Goal: Task Accomplishment & Management: Manage account settings

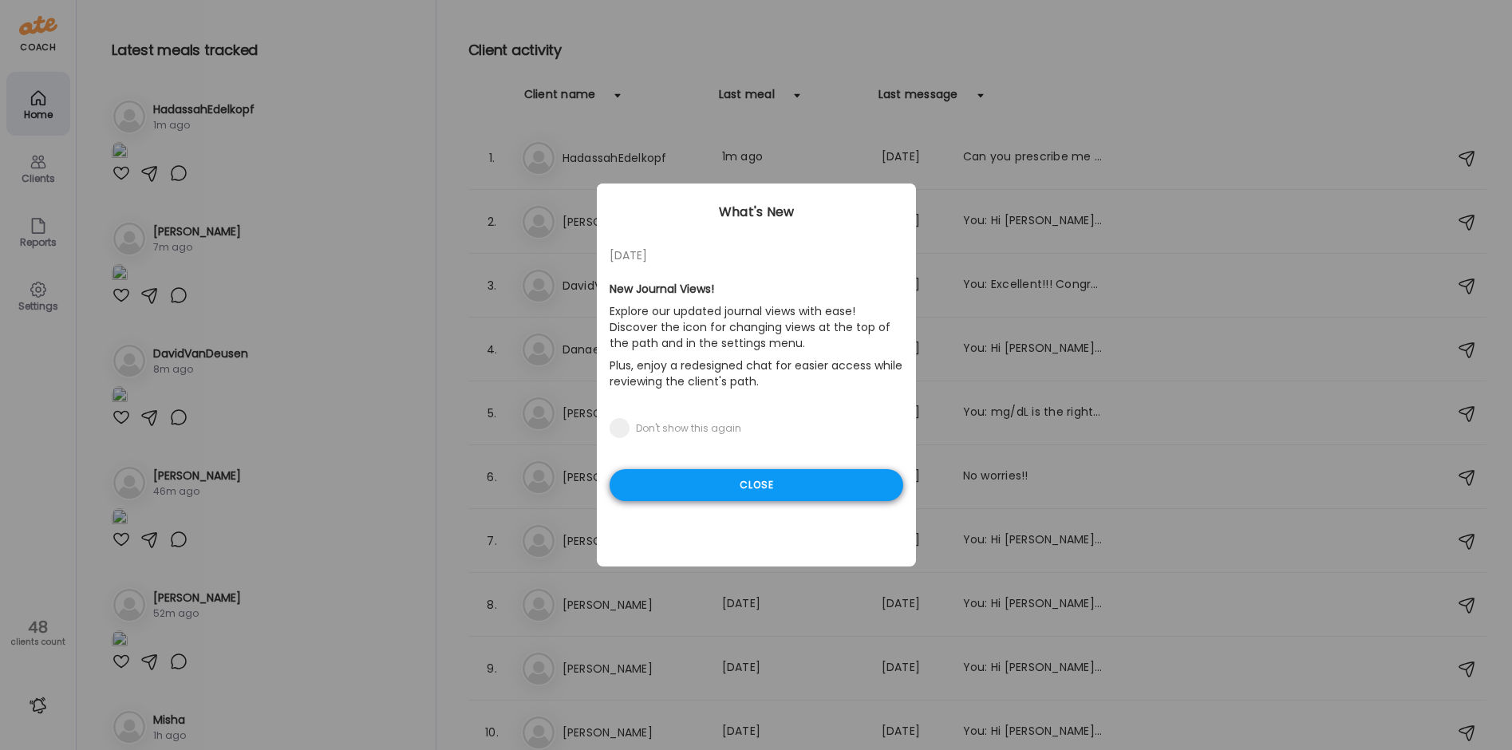
click at [791, 479] on div "Close" at bounding box center [756, 485] width 294 height 32
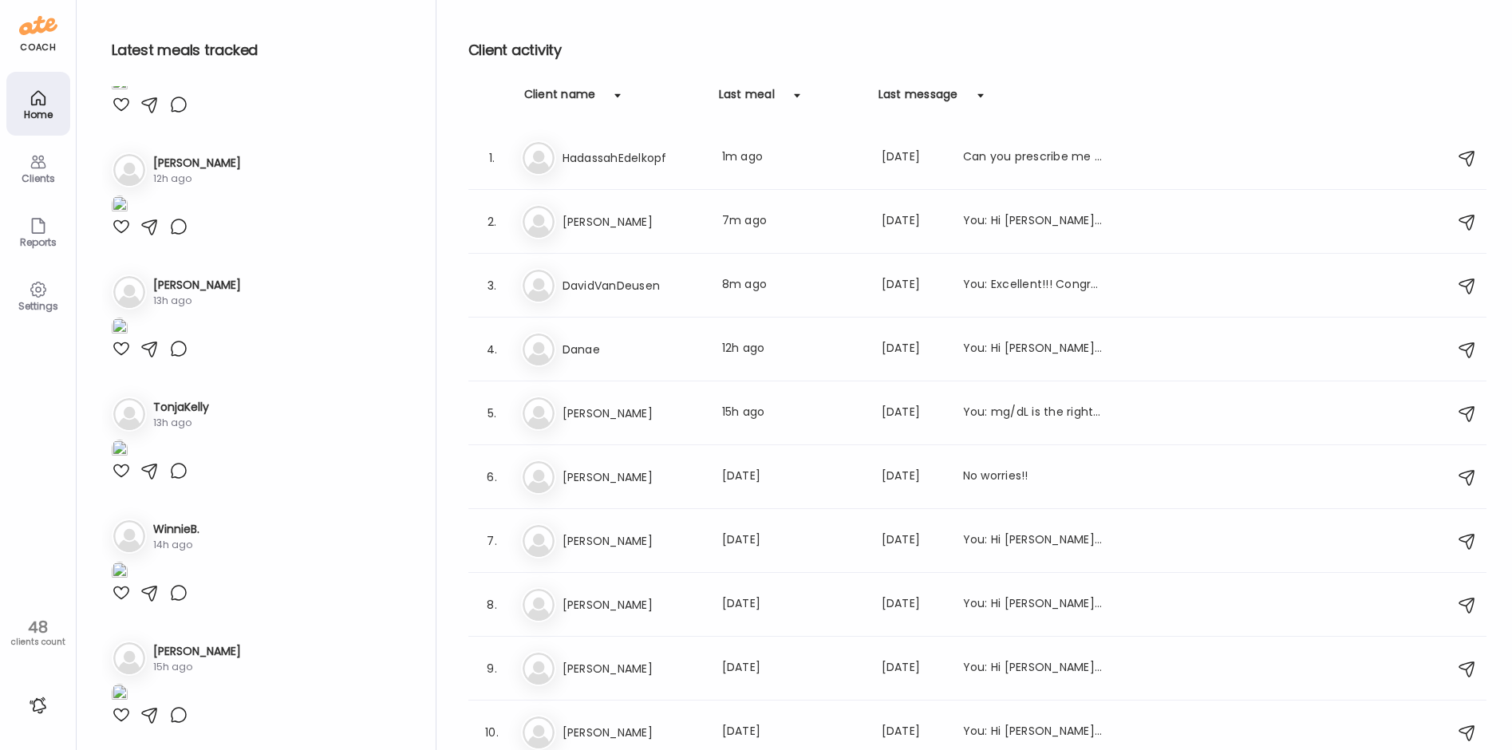
scroll to position [1755, 0]
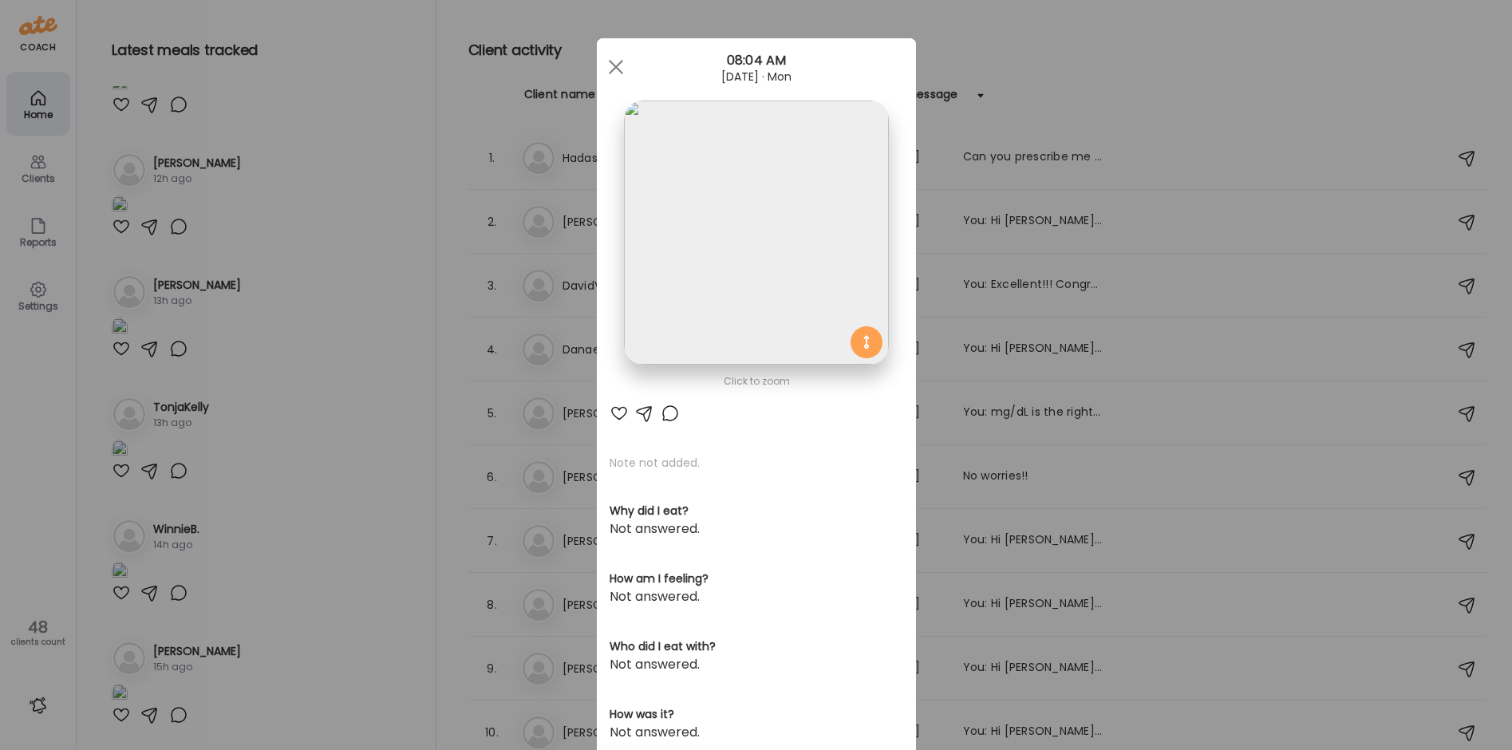
click at [711, 273] on img at bounding box center [756, 233] width 264 height 264
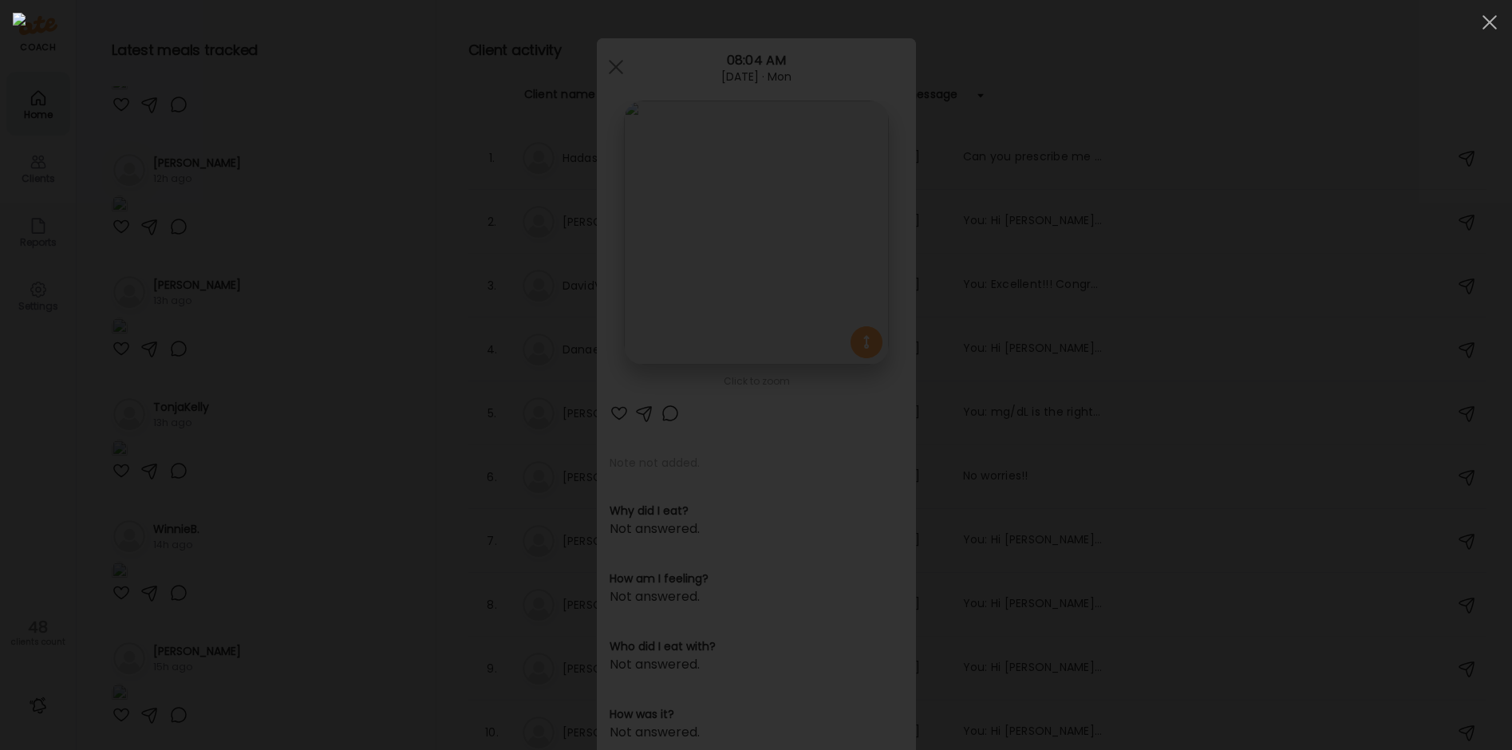
click at [223, 546] on div at bounding box center [756, 375] width 1486 height 724
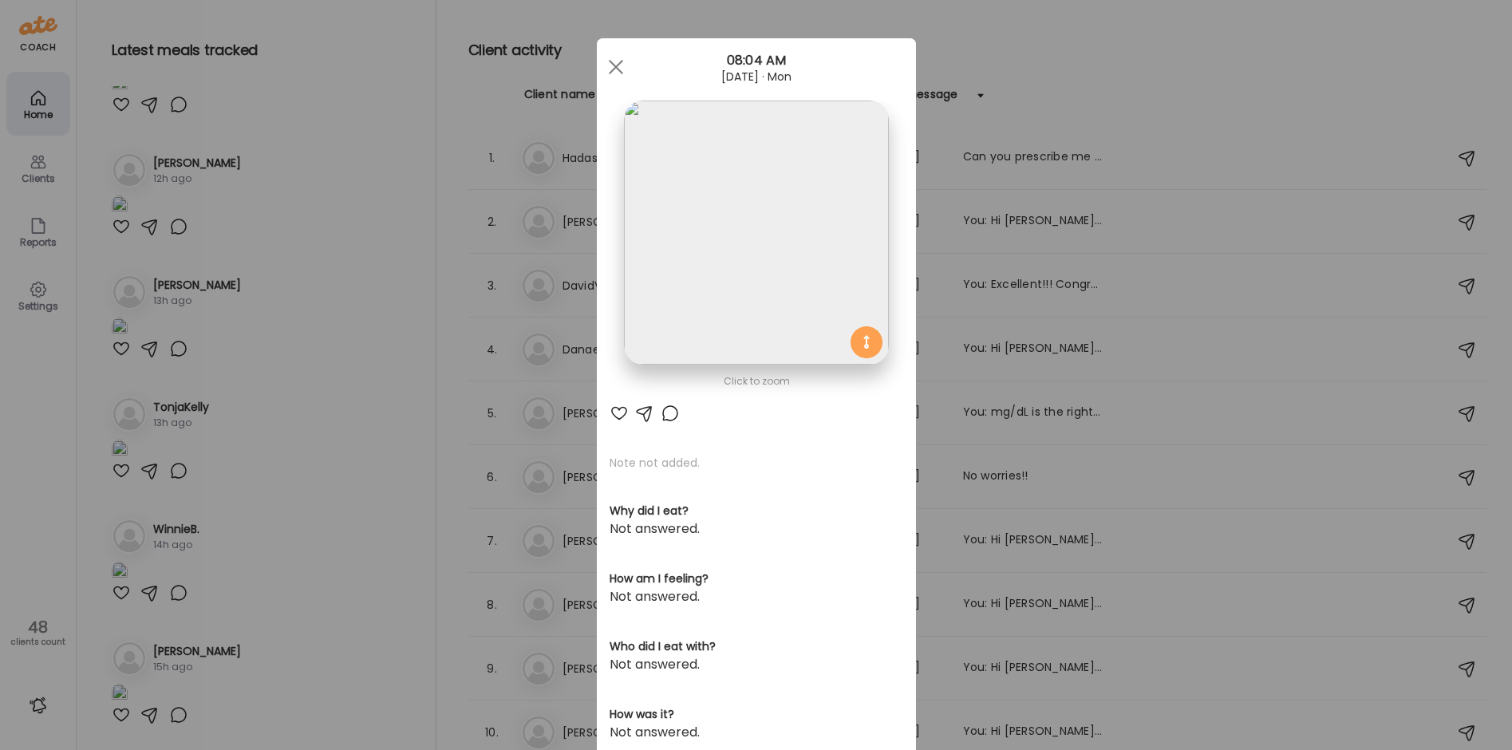
click at [107, 595] on div "Ate Coach Dashboard Wahoo! It’s official Take a moment to set up your Coach Pro…" at bounding box center [756, 375] width 1512 height 750
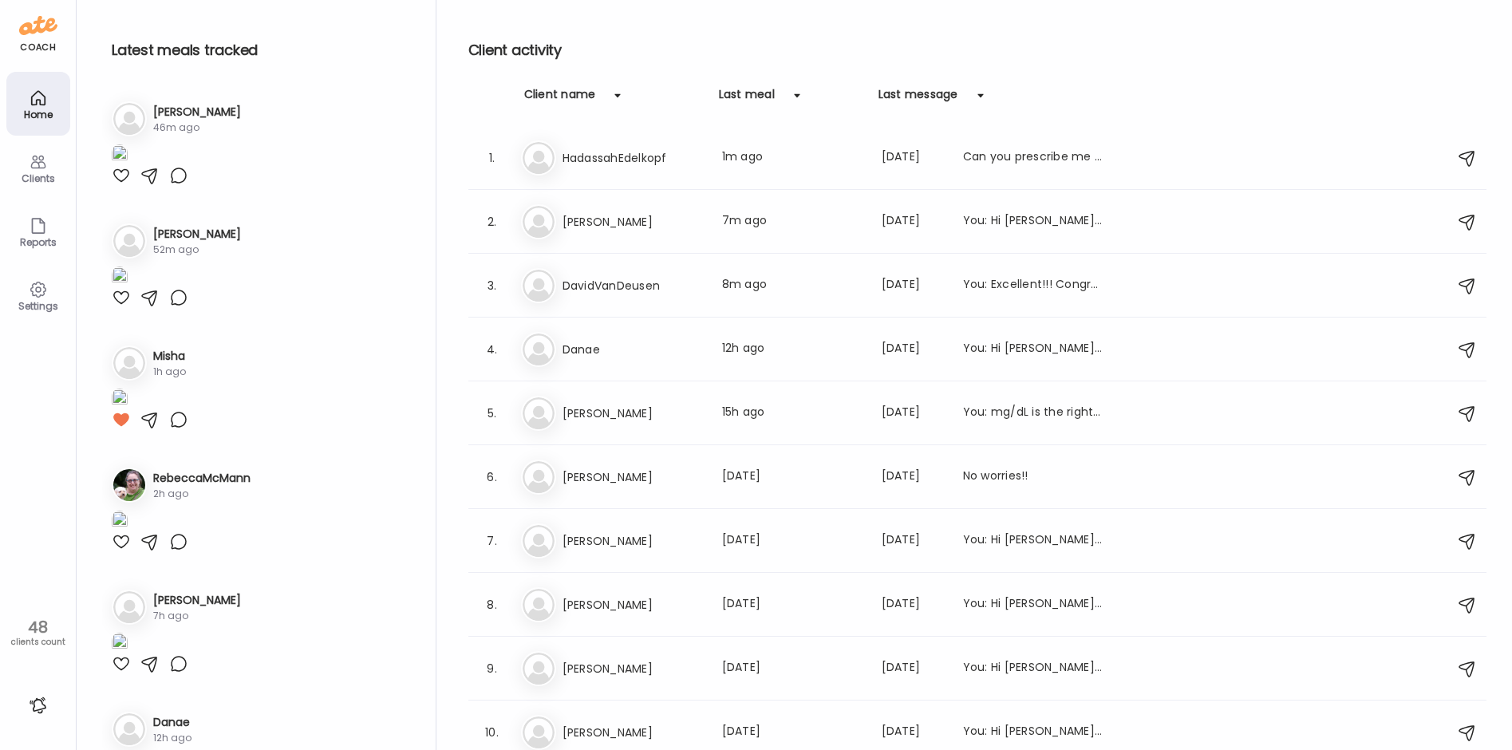
scroll to position [399, 0]
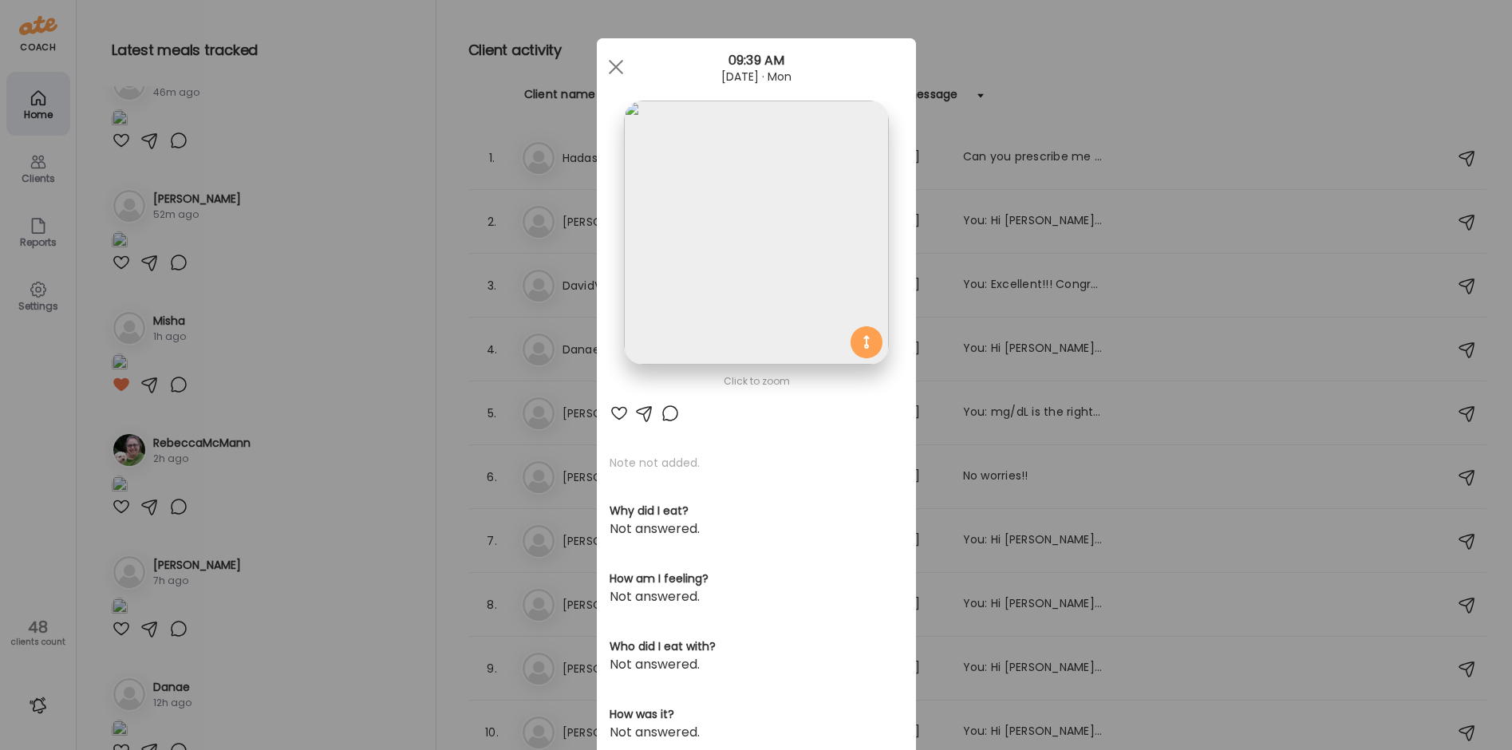
click at [747, 258] on img at bounding box center [756, 233] width 264 height 264
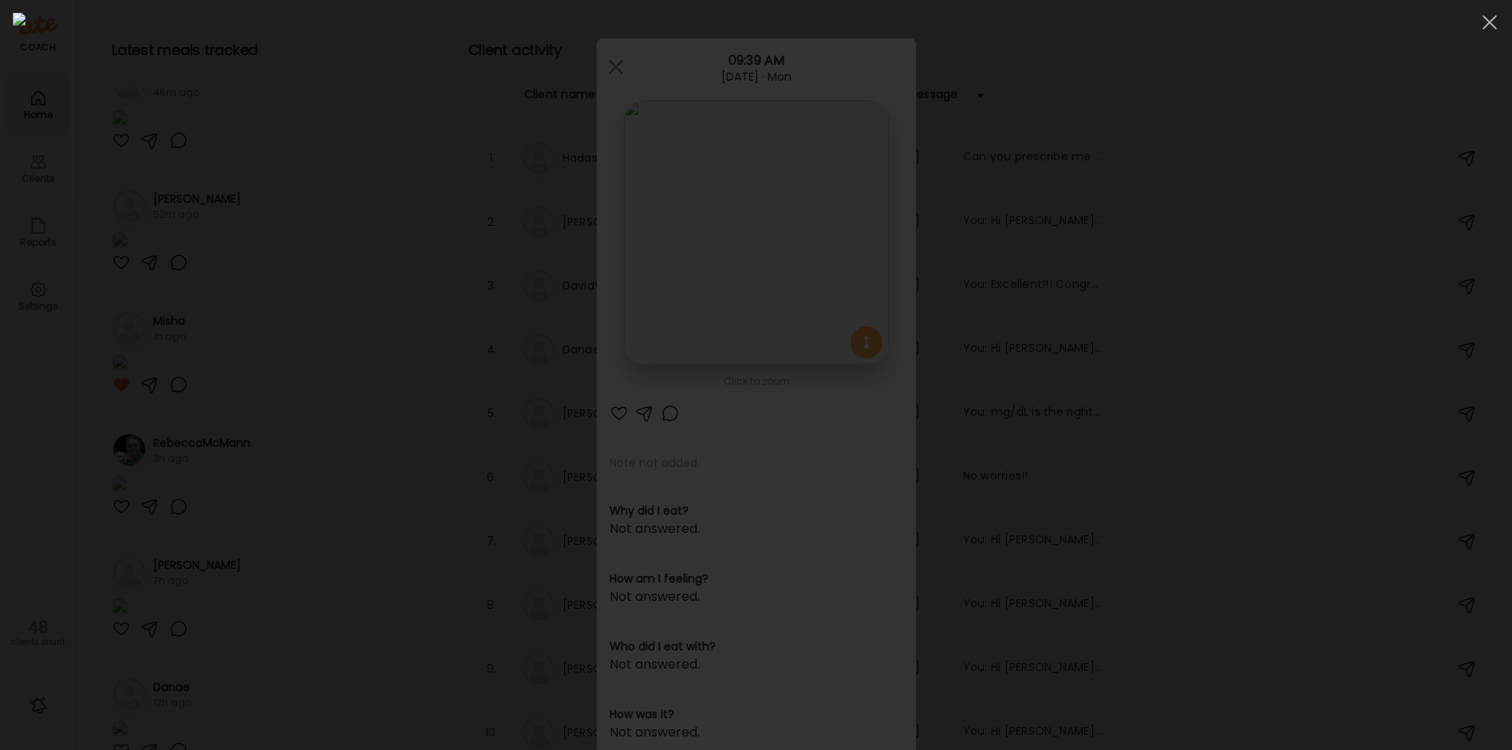
click at [328, 436] on div at bounding box center [756, 375] width 1486 height 724
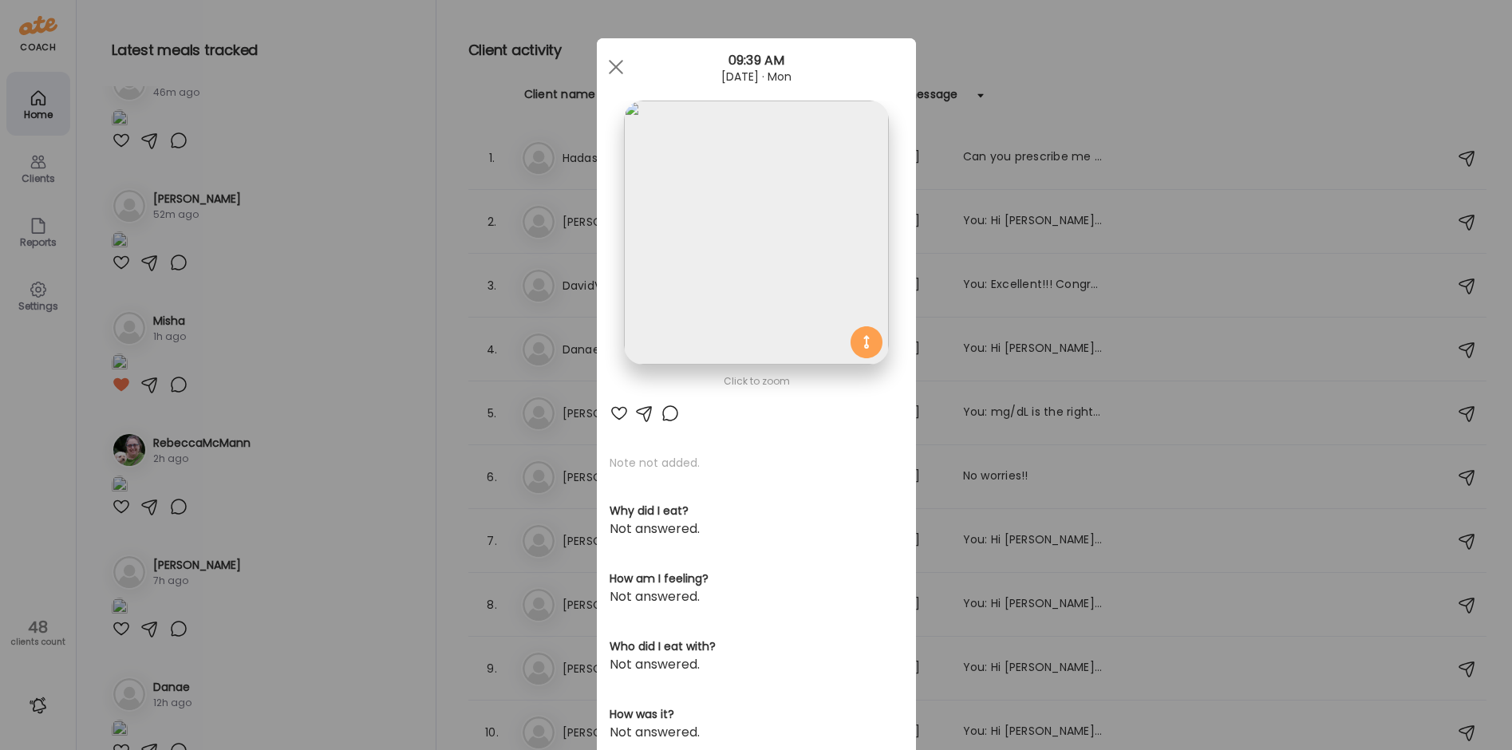
click at [660, 412] on div at bounding box center [669, 413] width 19 height 19
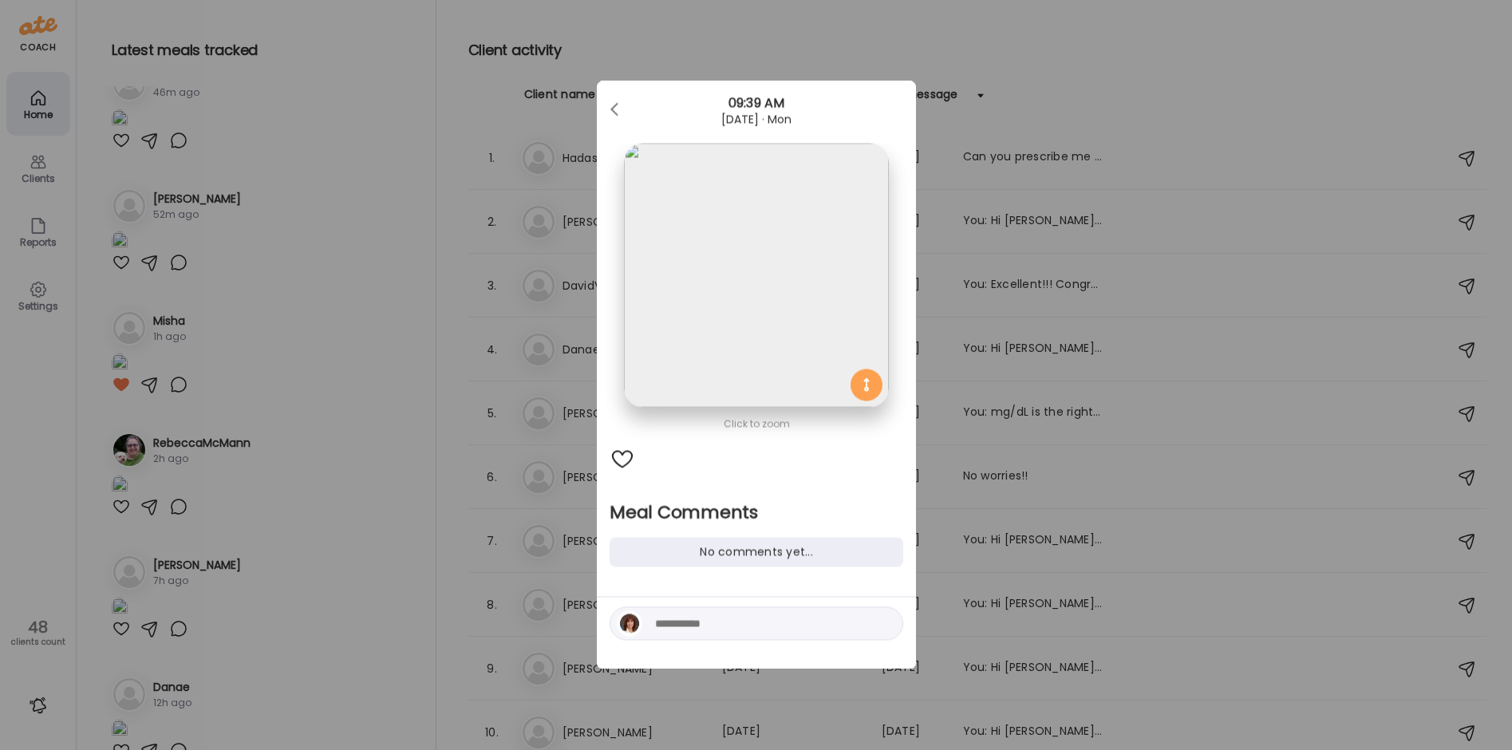
click at [679, 629] on textarea at bounding box center [762, 623] width 215 height 19
type textarea "**********"
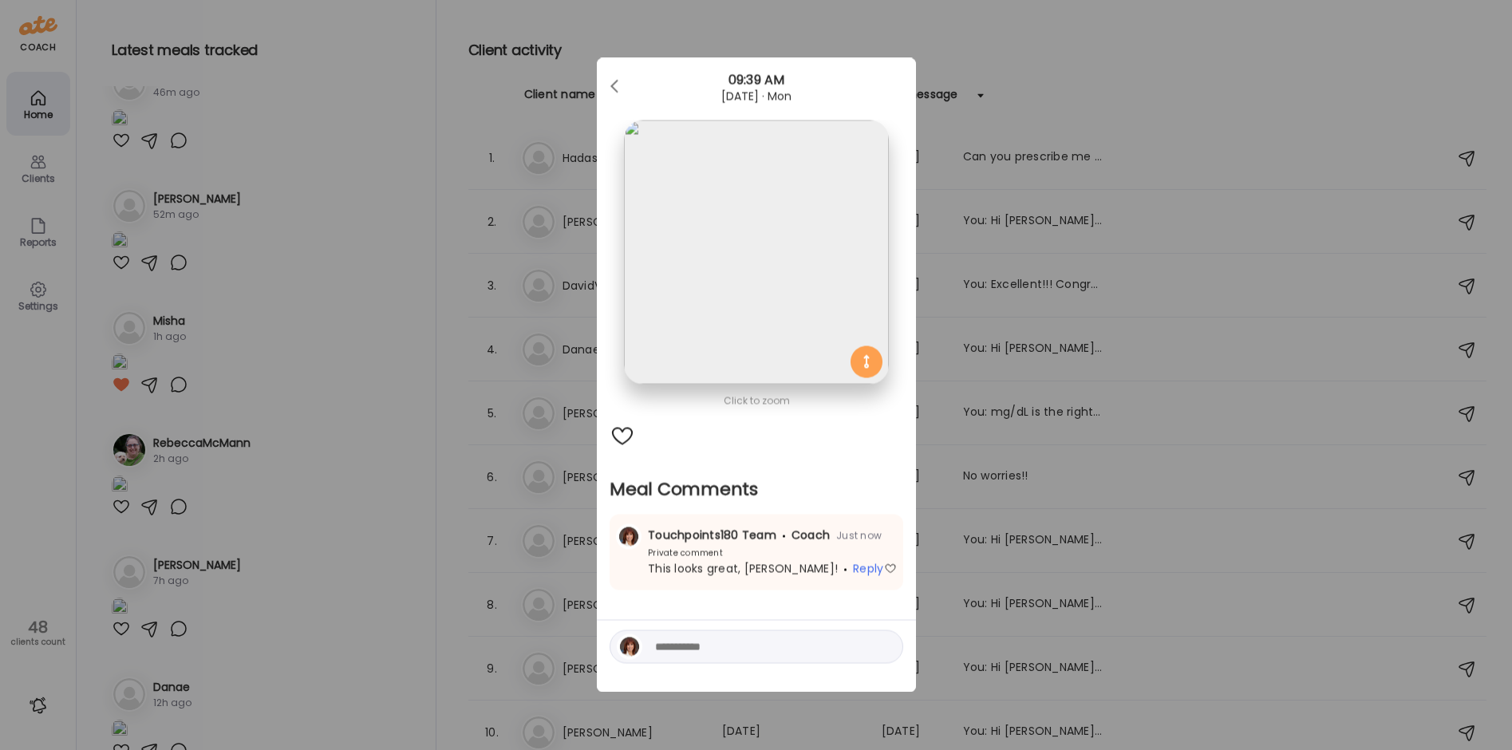
click at [344, 488] on div "Ate Coach Dashboard Wahoo! It’s official Take a moment to set up your Coach Pro…" at bounding box center [756, 375] width 1512 height 750
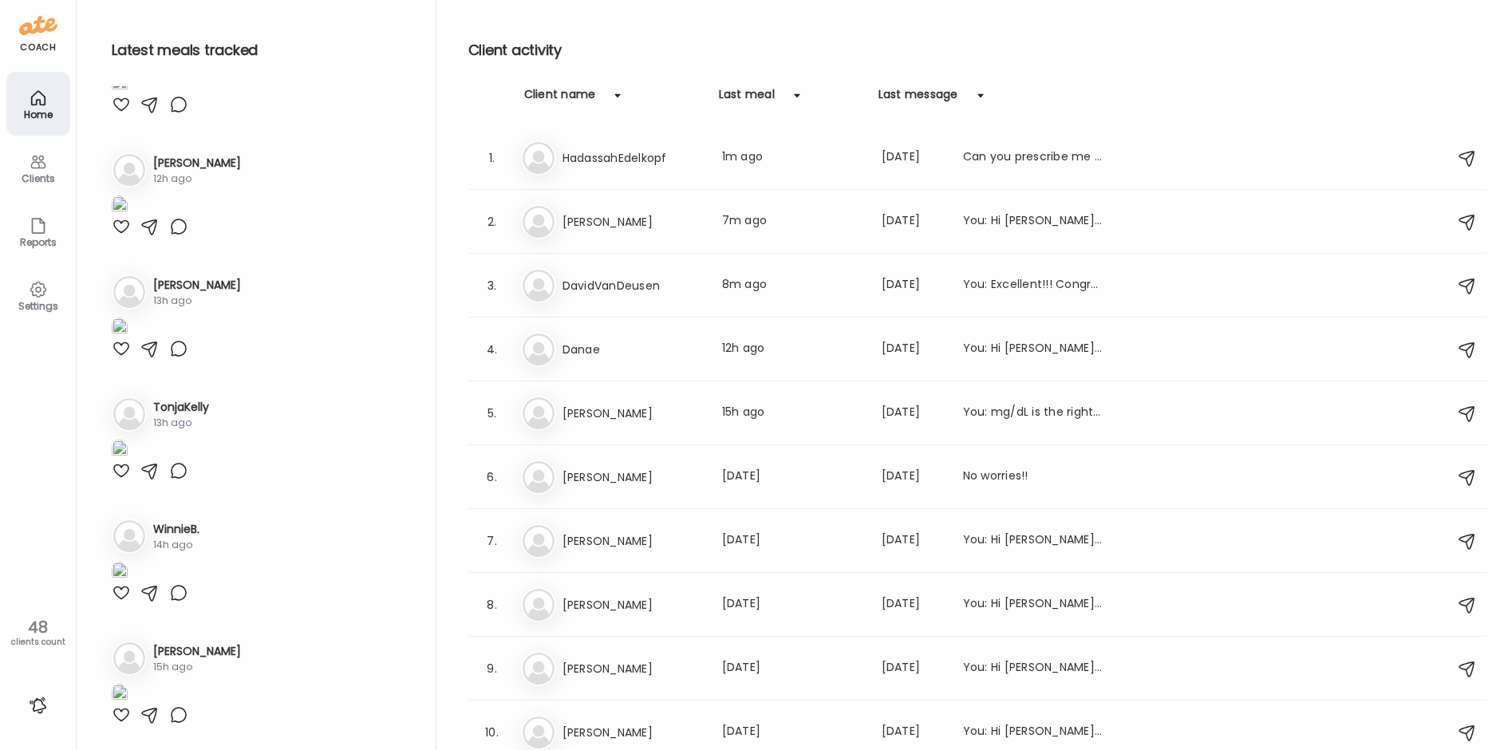
scroll to position [2792, 0]
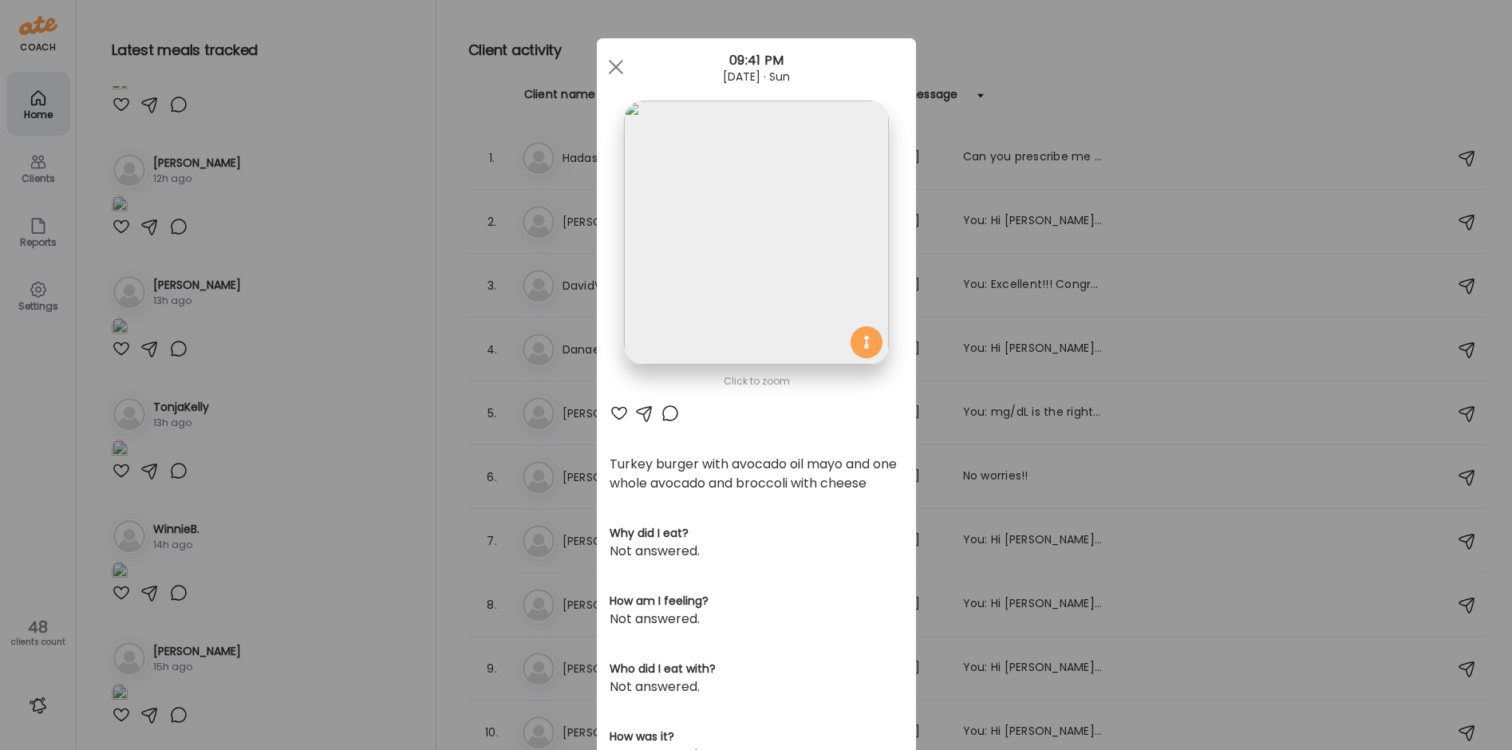
click at [718, 234] on img at bounding box center [756, 233] width 264 height 264
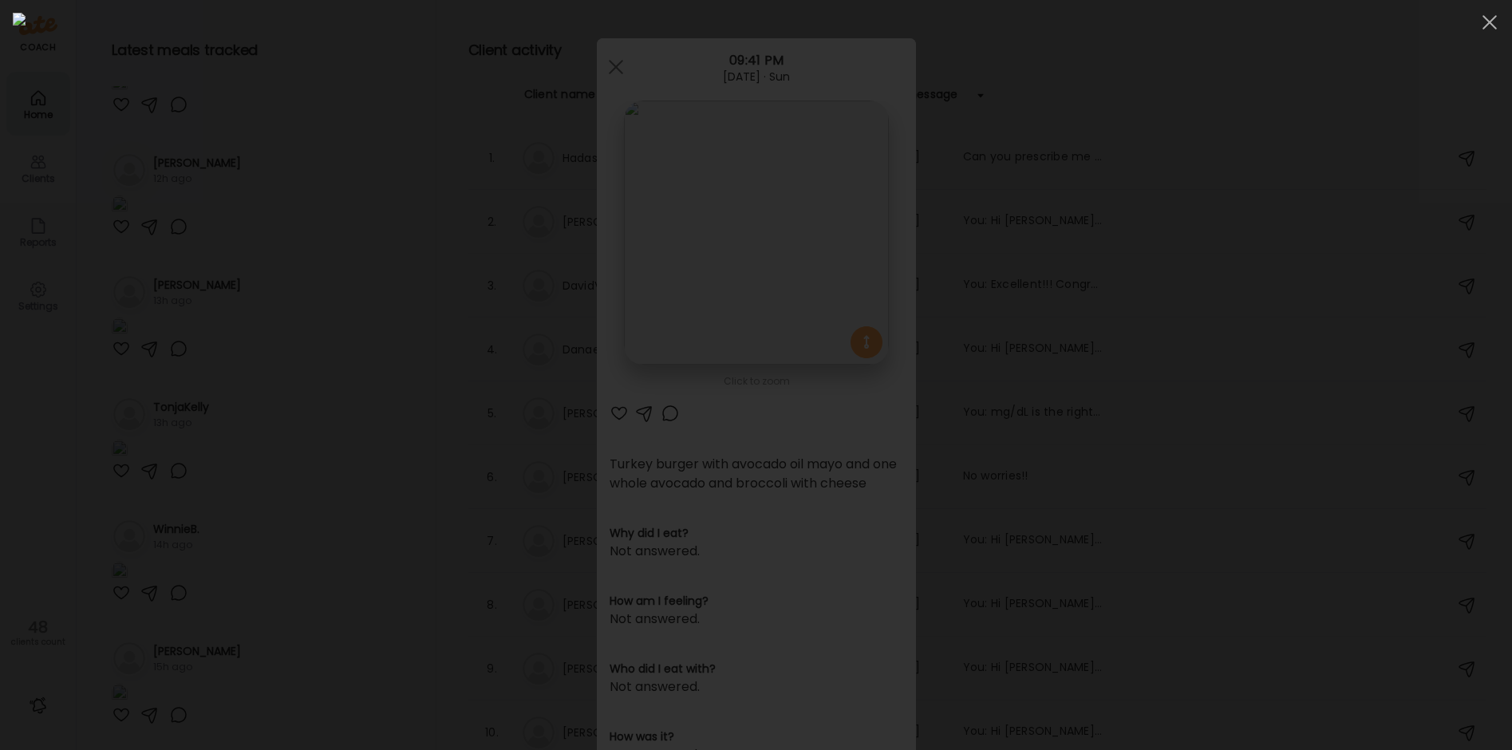
click at [718, 234] on img at bounding box center [756, 375] width 1486 height 724
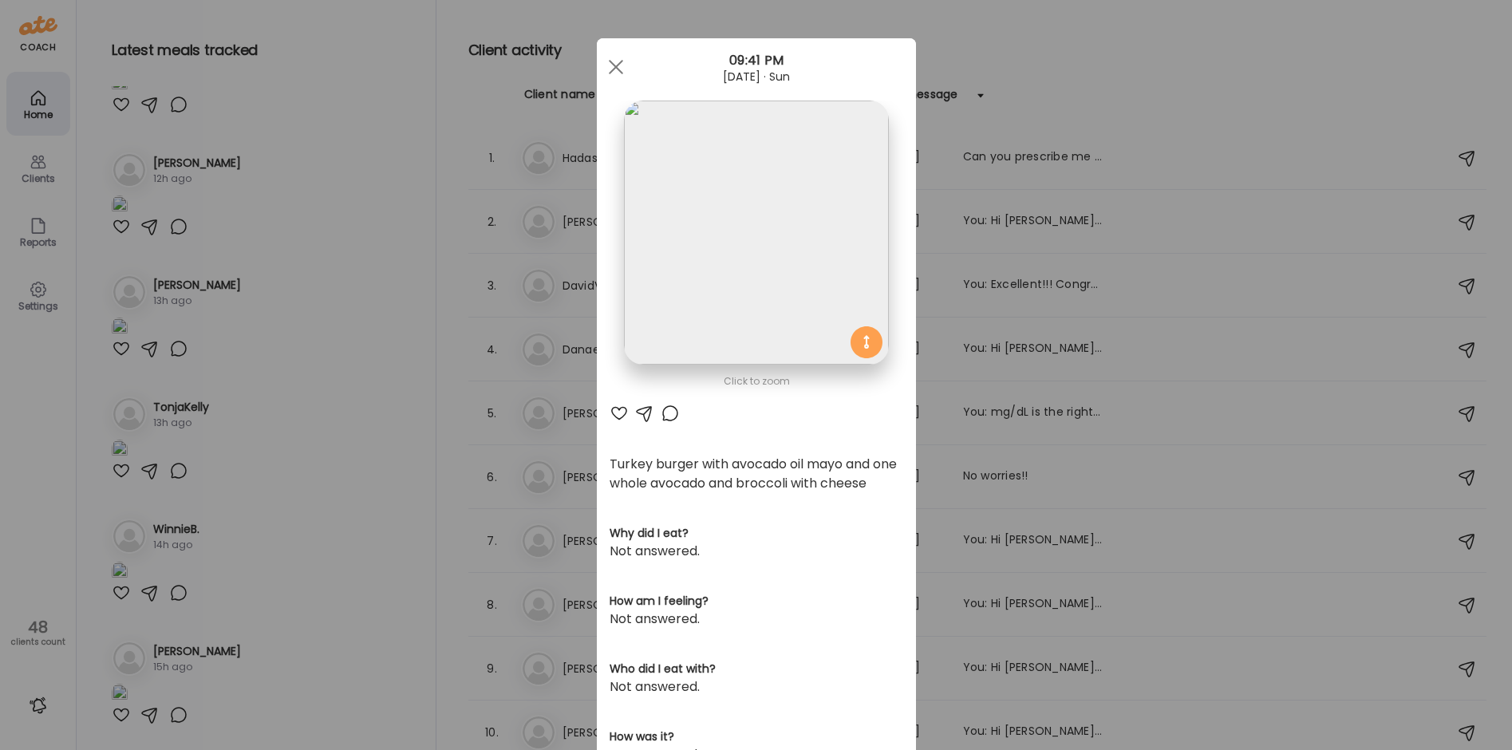
click at [660, 412] on div at bounding box center [669, 413] width 19 height 19
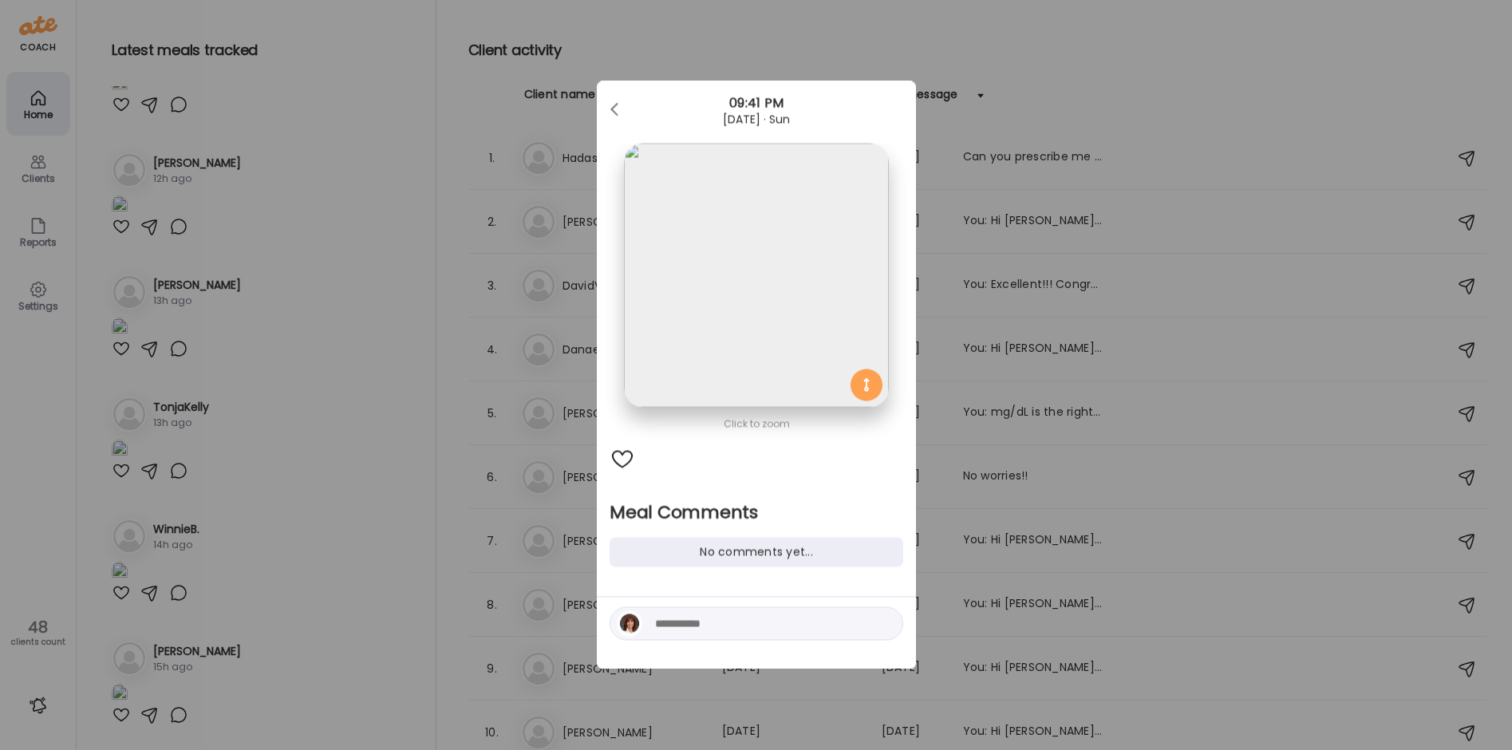
click at [676, 624] on textarea at bounding box center [762, 623] width 215 height 19
type textarea "**********"
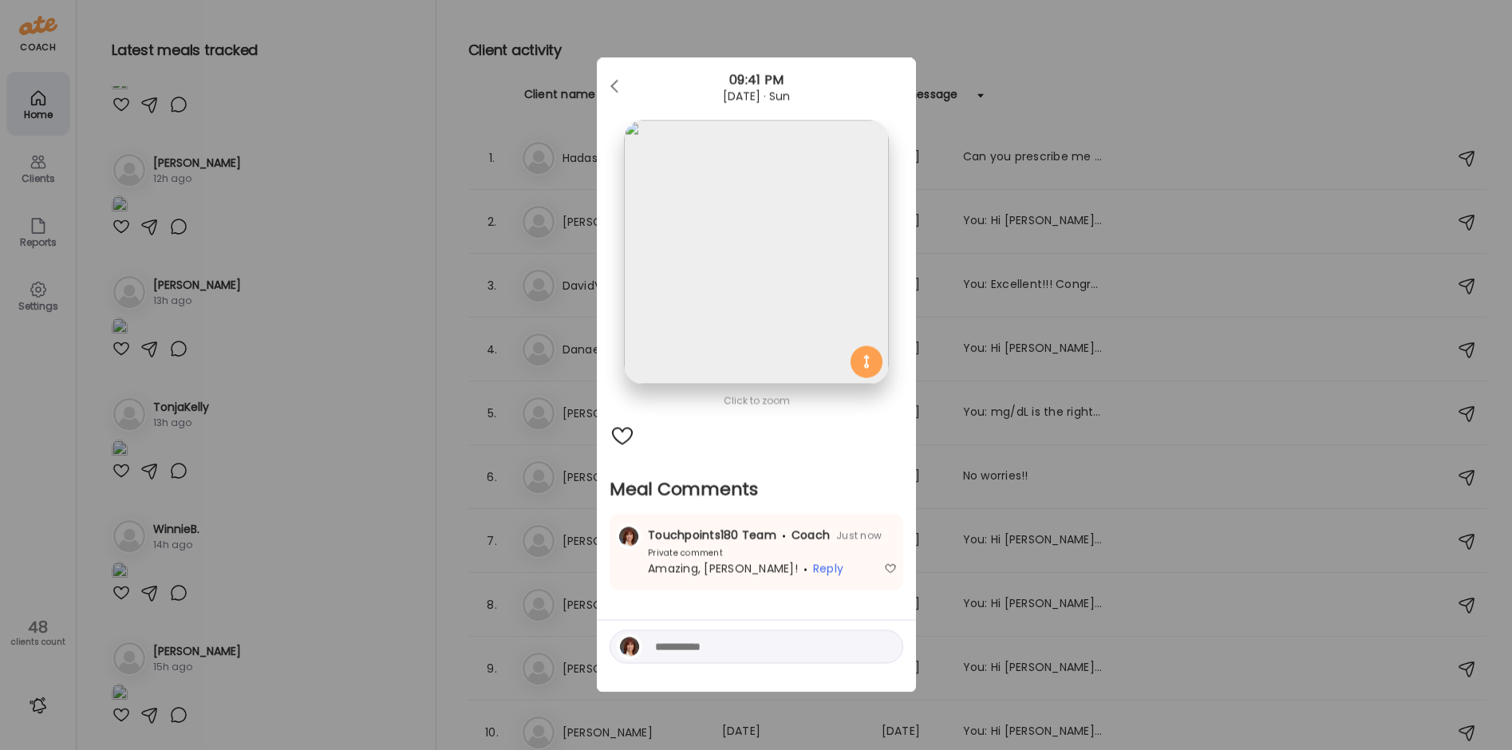
click at [276, 369] on div "Ate Coach Dashboard Wahoo! It’s official Take a moment to set up your Coach Pro…" at bounding box center [756, 375] width 1512 height 750
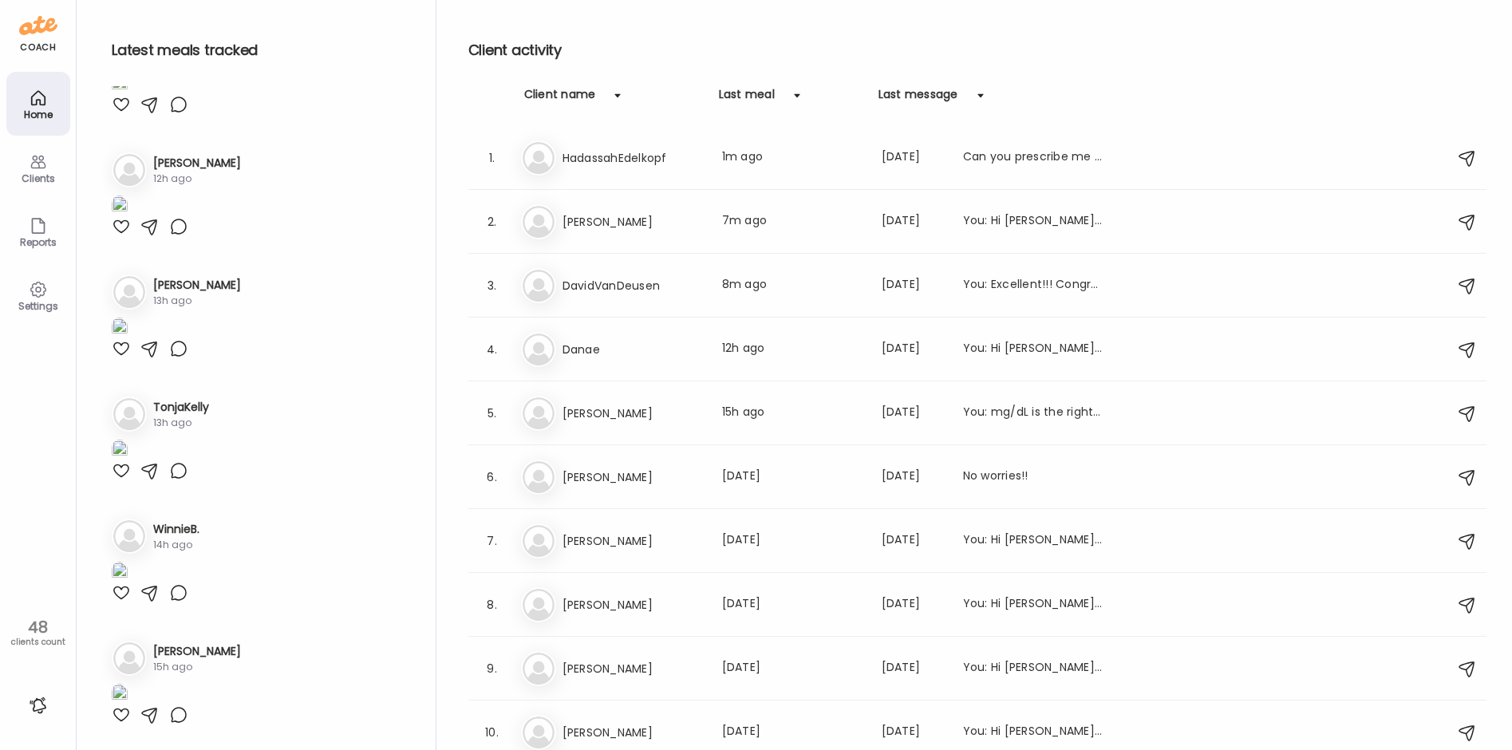
scroll to position [3430, 0]
click at [117, 114] on div at bounding box center [121, 104] width 19 height 19
click at [128, 217] on img at bounding box center [120, 206] width 16 height 22
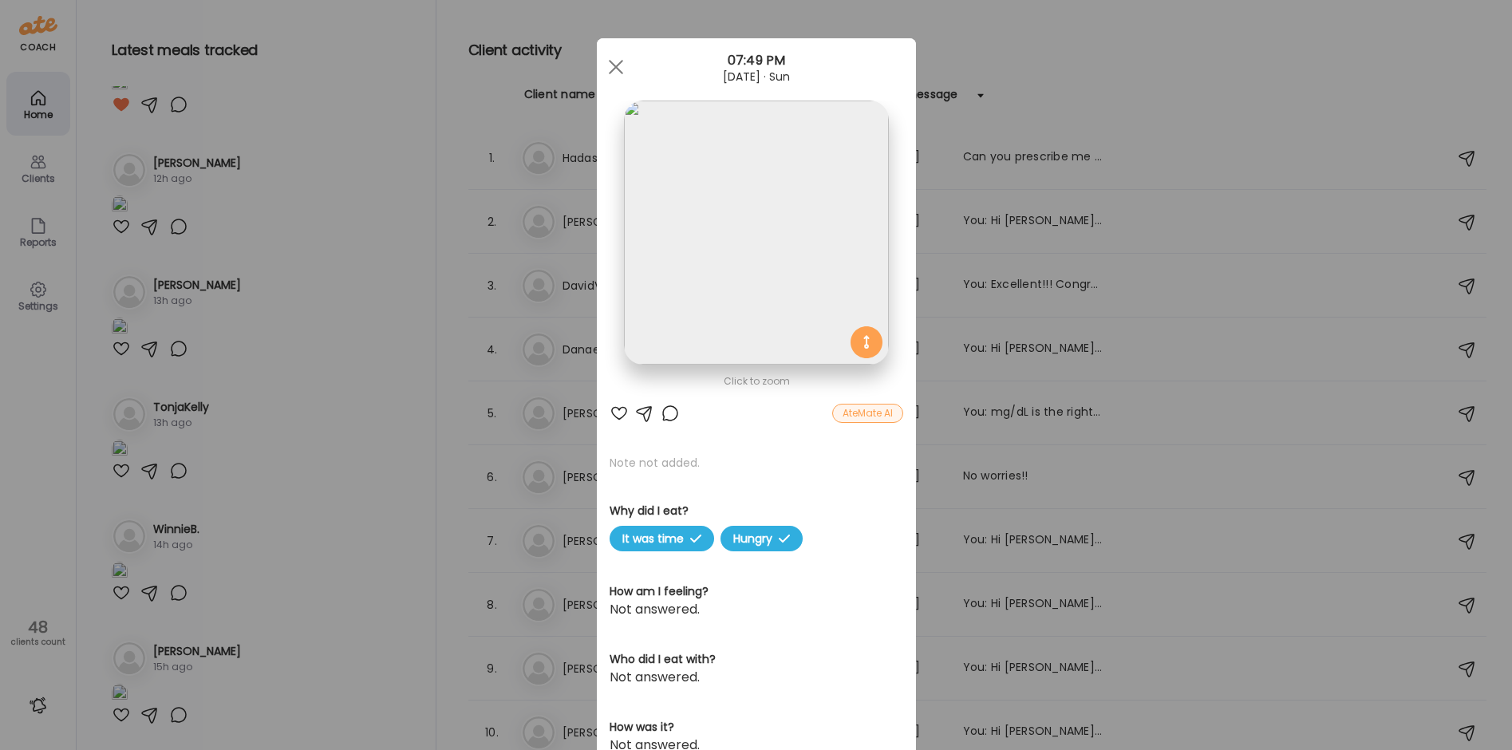
click at [729, 246] on img at bounding box center [756, 233] width 264 height 264
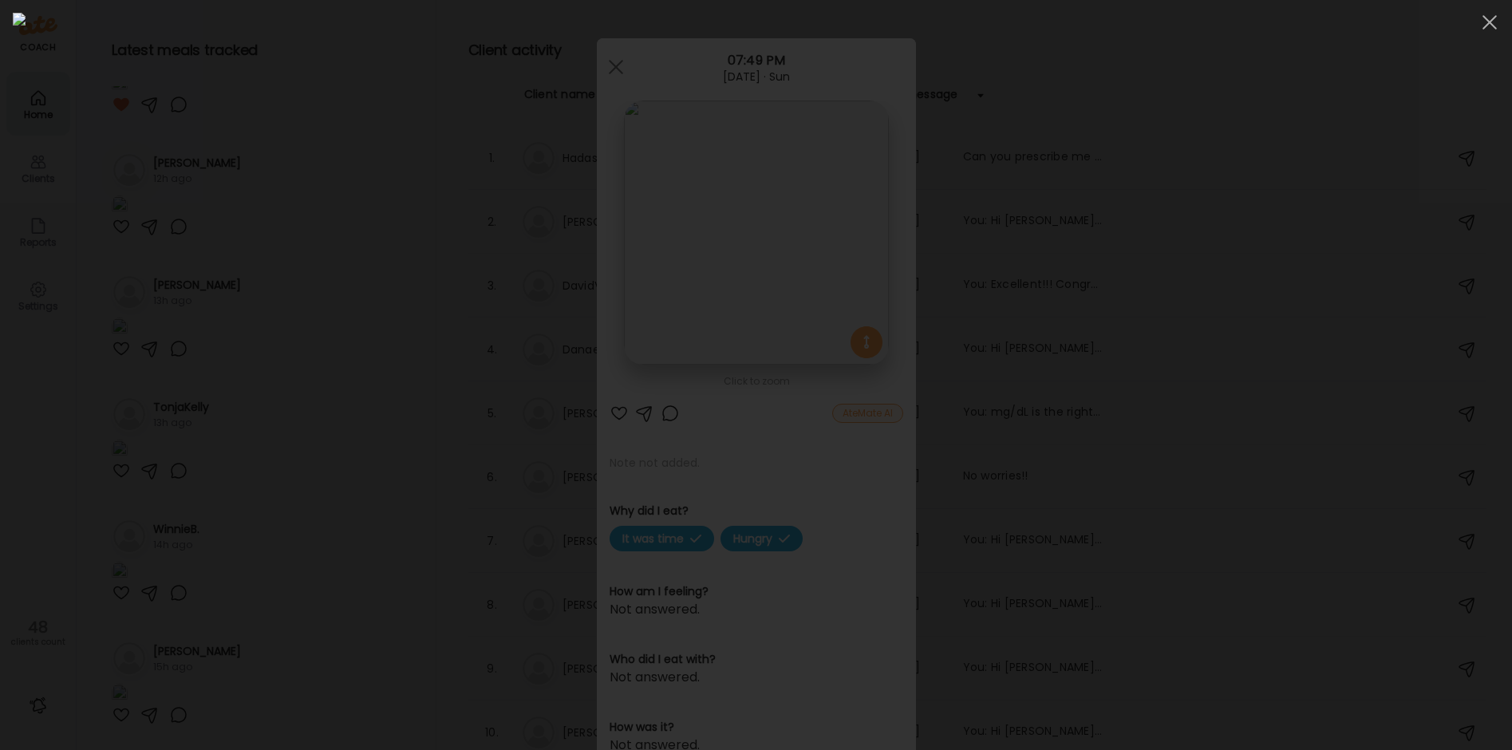
click at [591, 231] on img at bounding box center [756, 375] width 1486 height 724
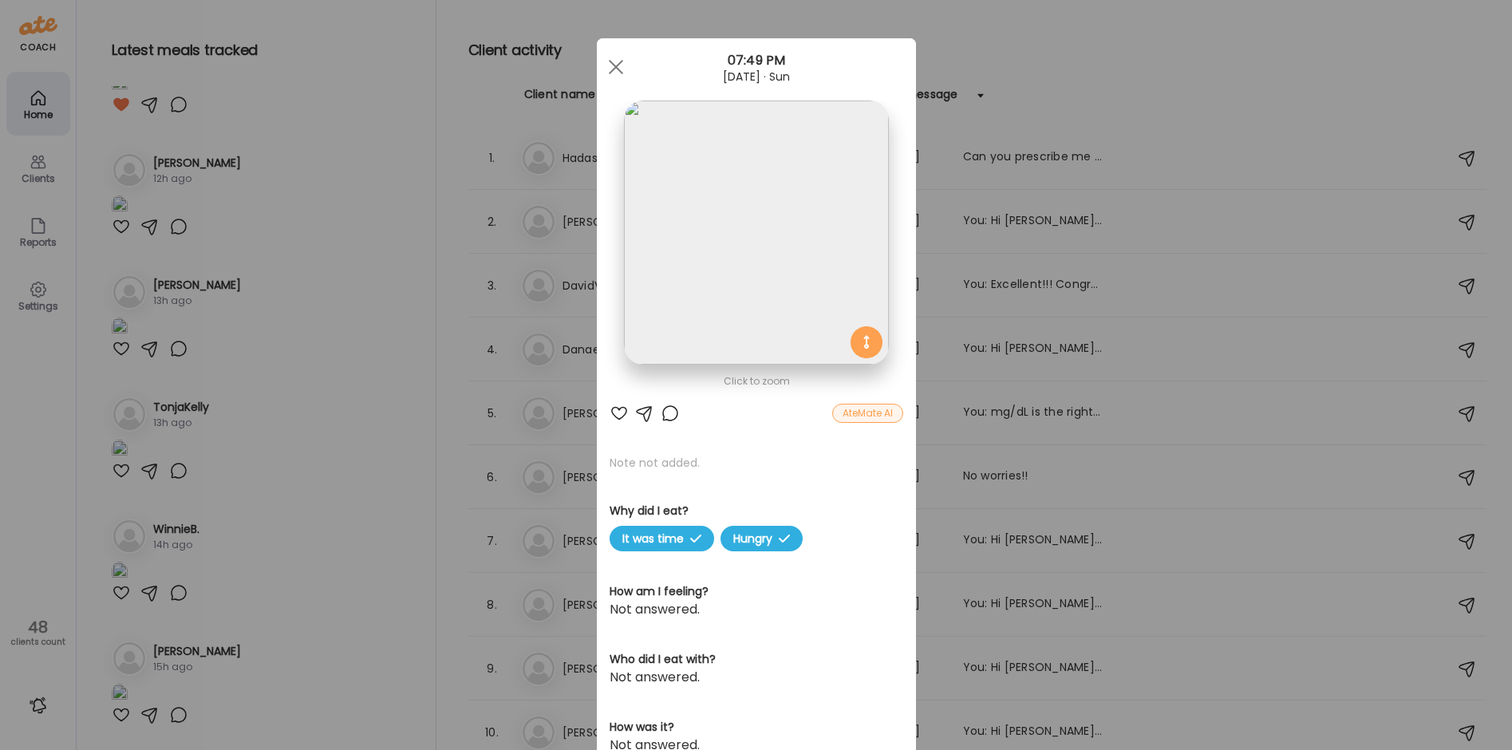
click at [619, 410] on div at bounding box center [618, 413] width 19 height 19
click at [661, 409] on div at bounding box center [669, 413] width 19 height 19
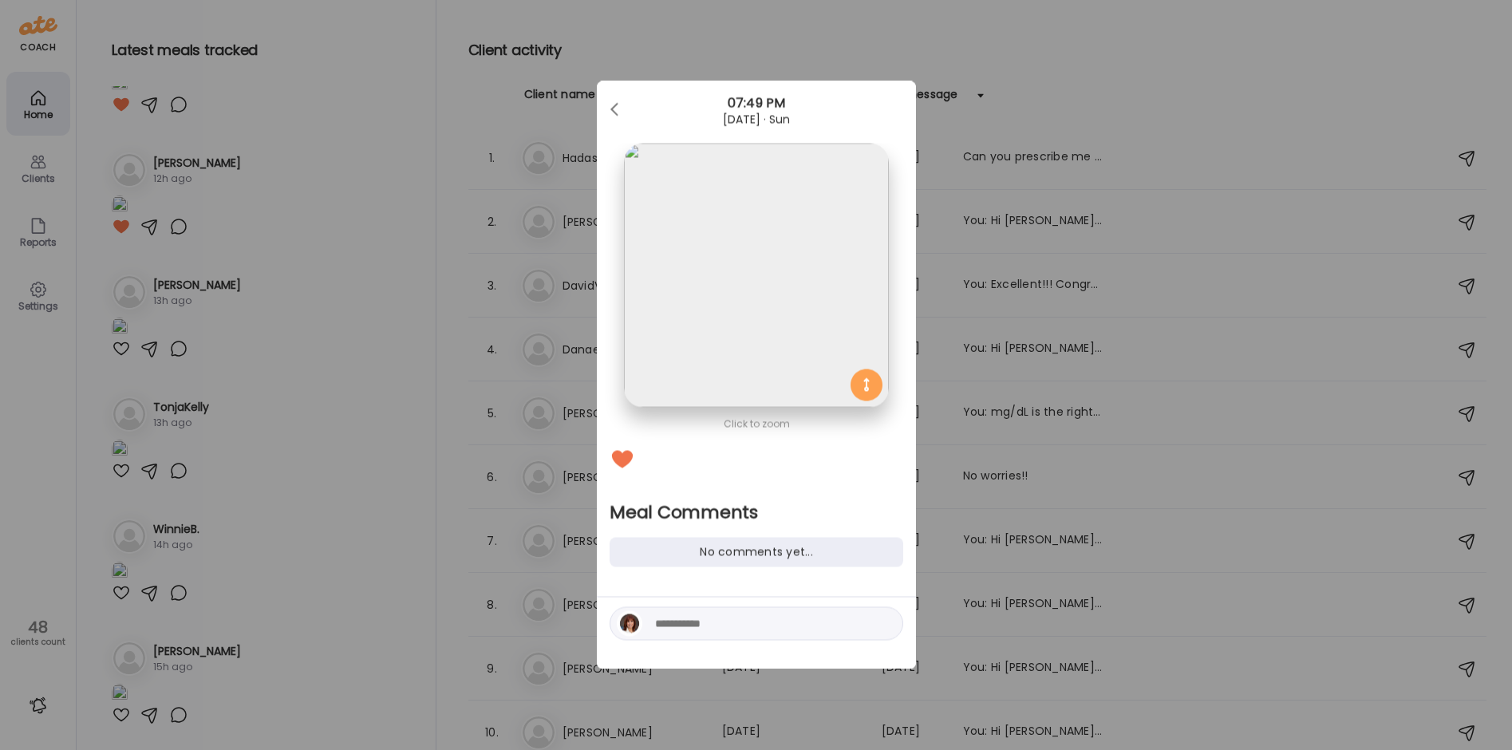
click at [689, 616] on textarea at bounding box center [762, 623] width 215 height 19
type textarea "**********"
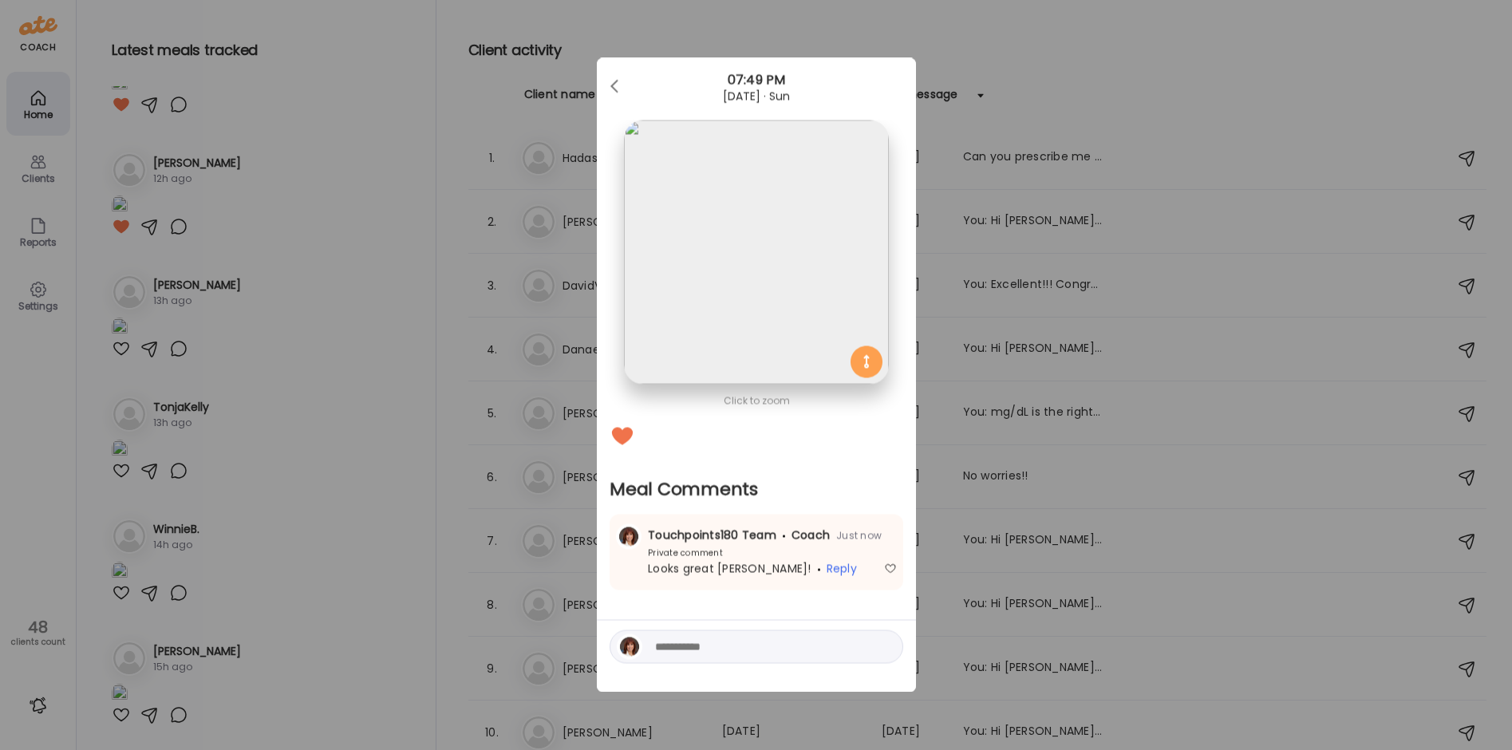
click at [286, 524] on div "Ate Coach Dashboard Wahoo! It’s official Take a moment to set up your Coach Pro…" at bounding box center [756, 375] width 1512 height 750
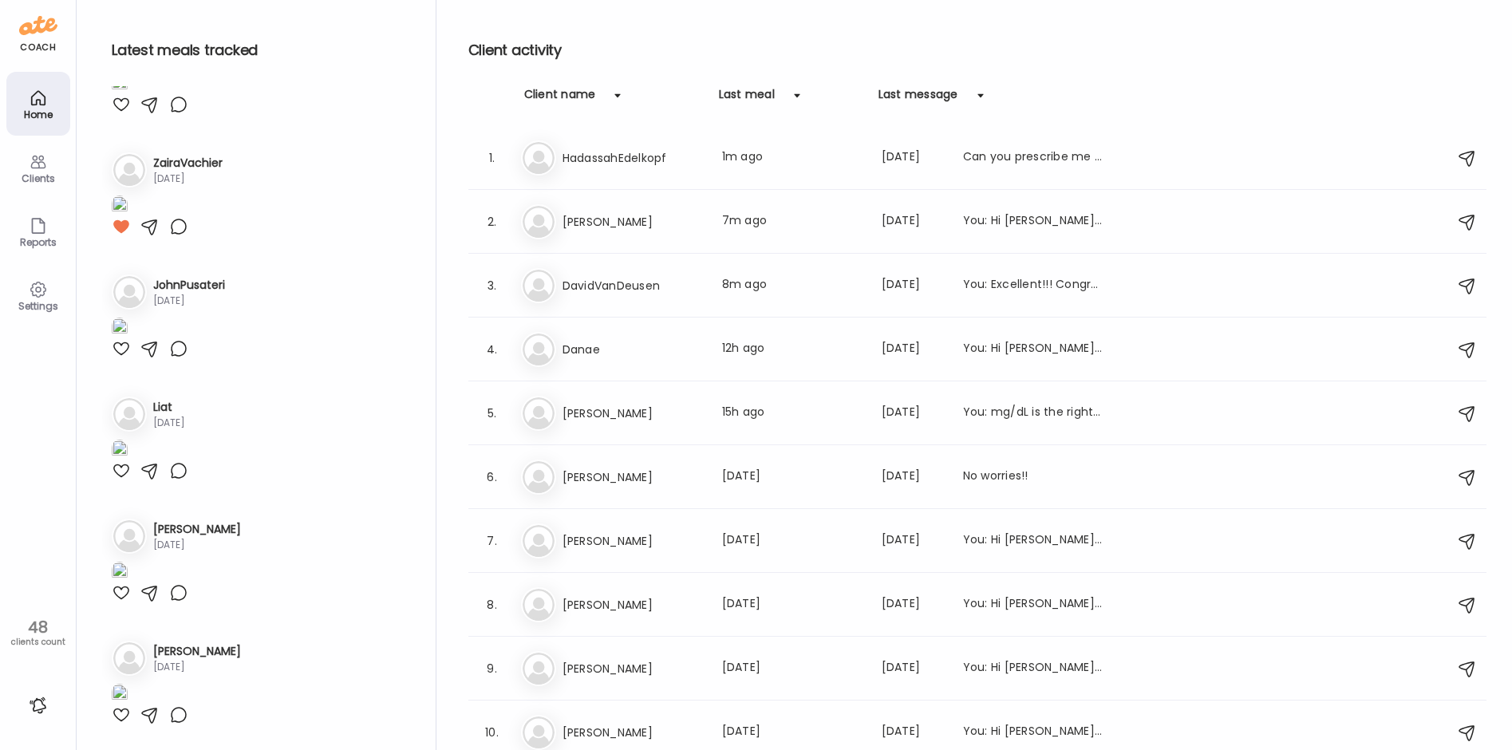
scroll to position [6780, 0]
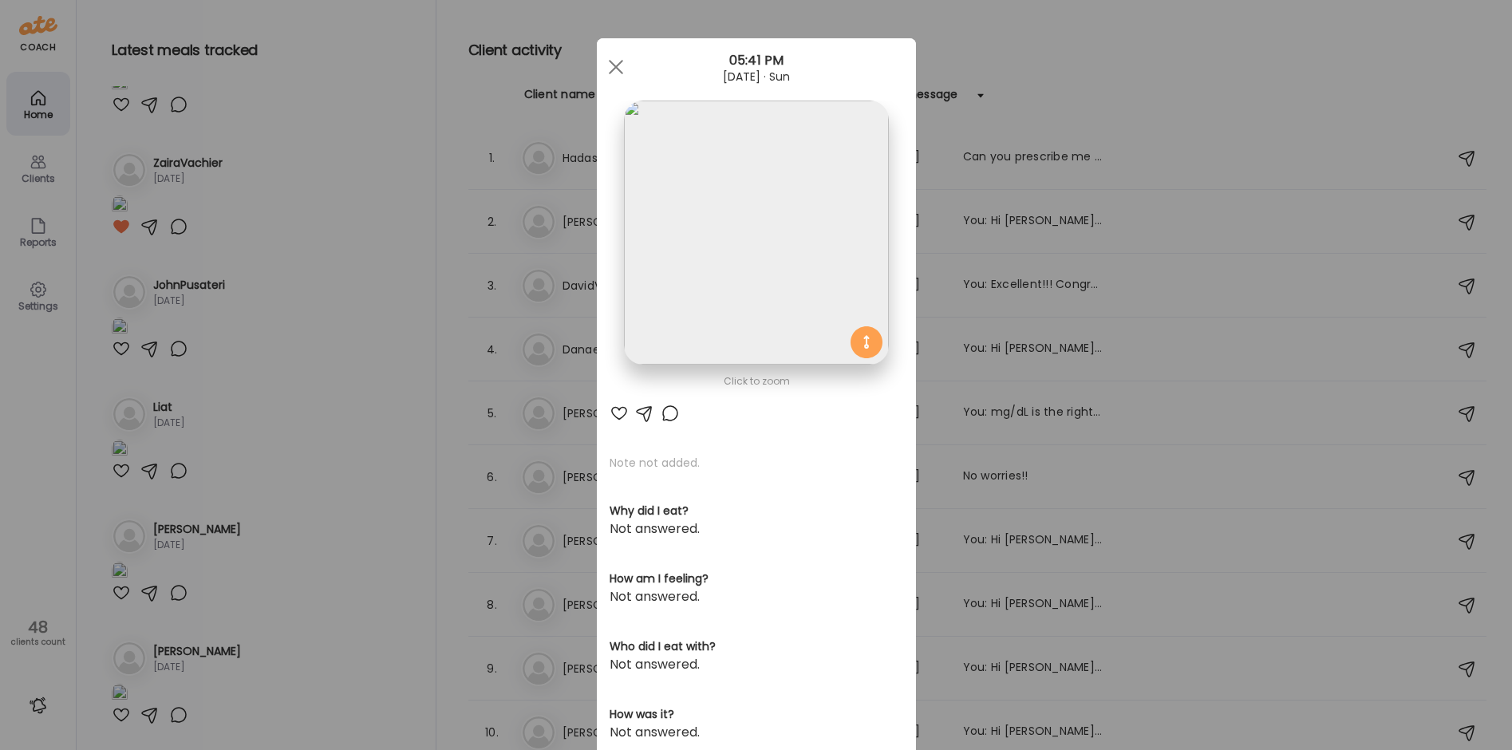
click at [287, 189] on div "Ate Coach Dashboard Wahoo! It’s official Take a moment to set up your Coach Pro…" at bounding box center [756, 375] width 1512 height 750
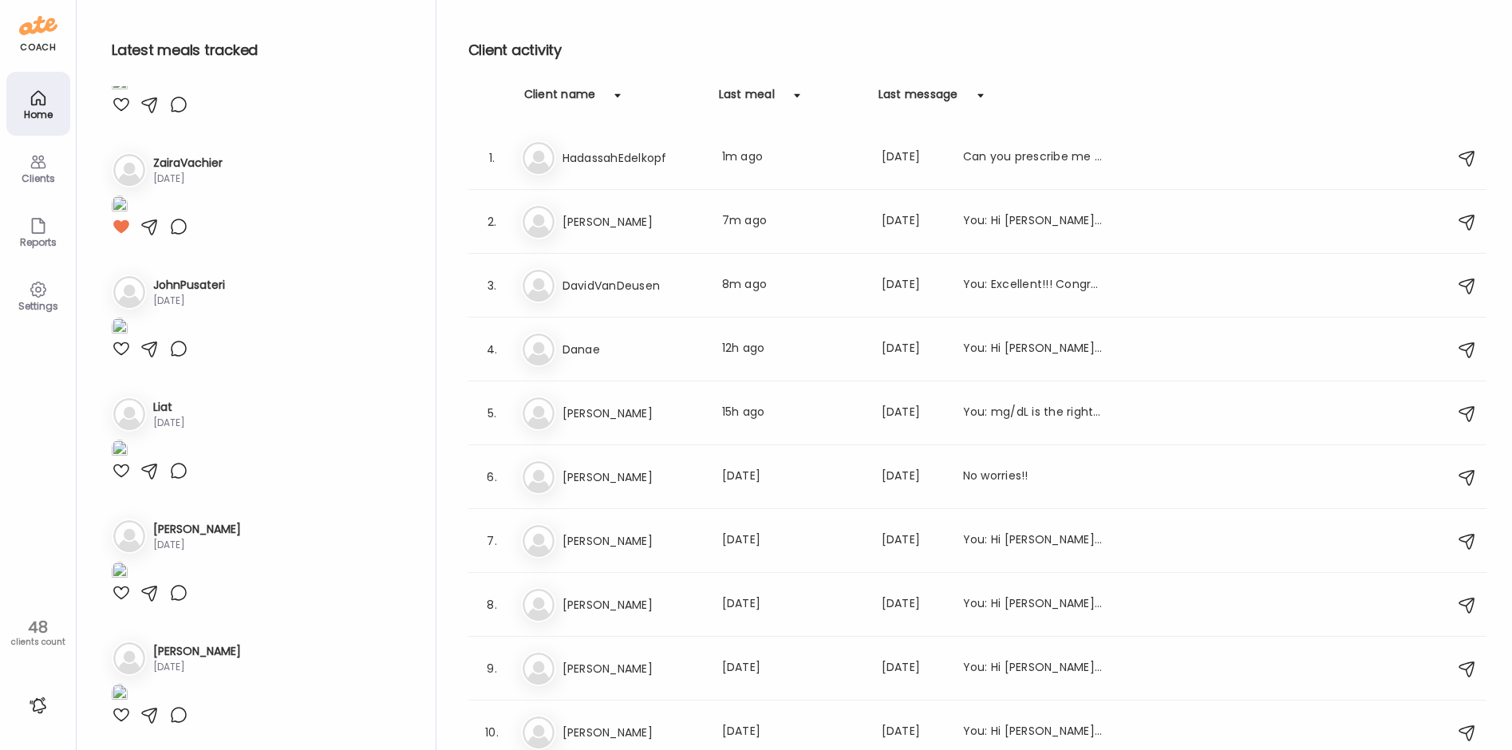
scroll to position [7179, 0]
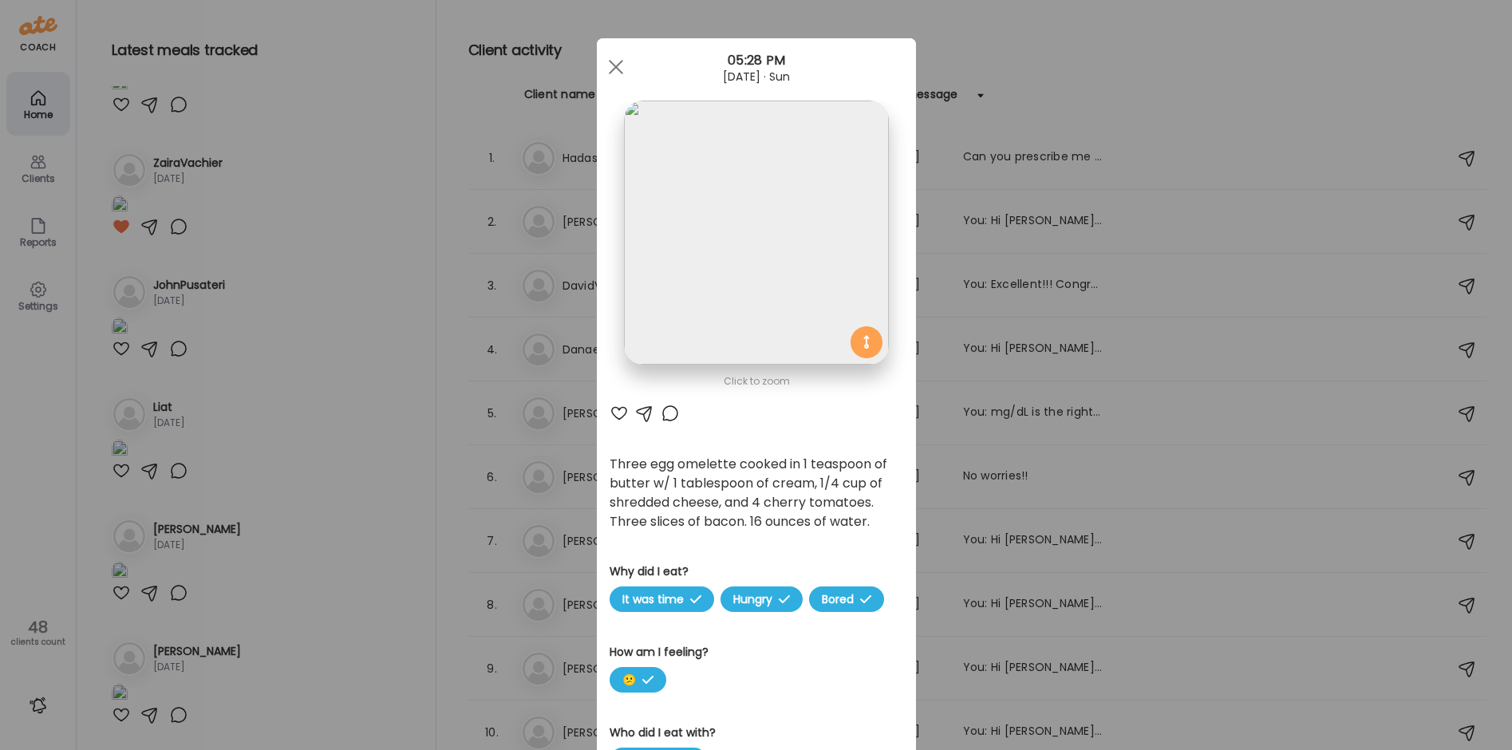
click at [676, 275] on img at bounding box center [756, 233] width 264 height 264
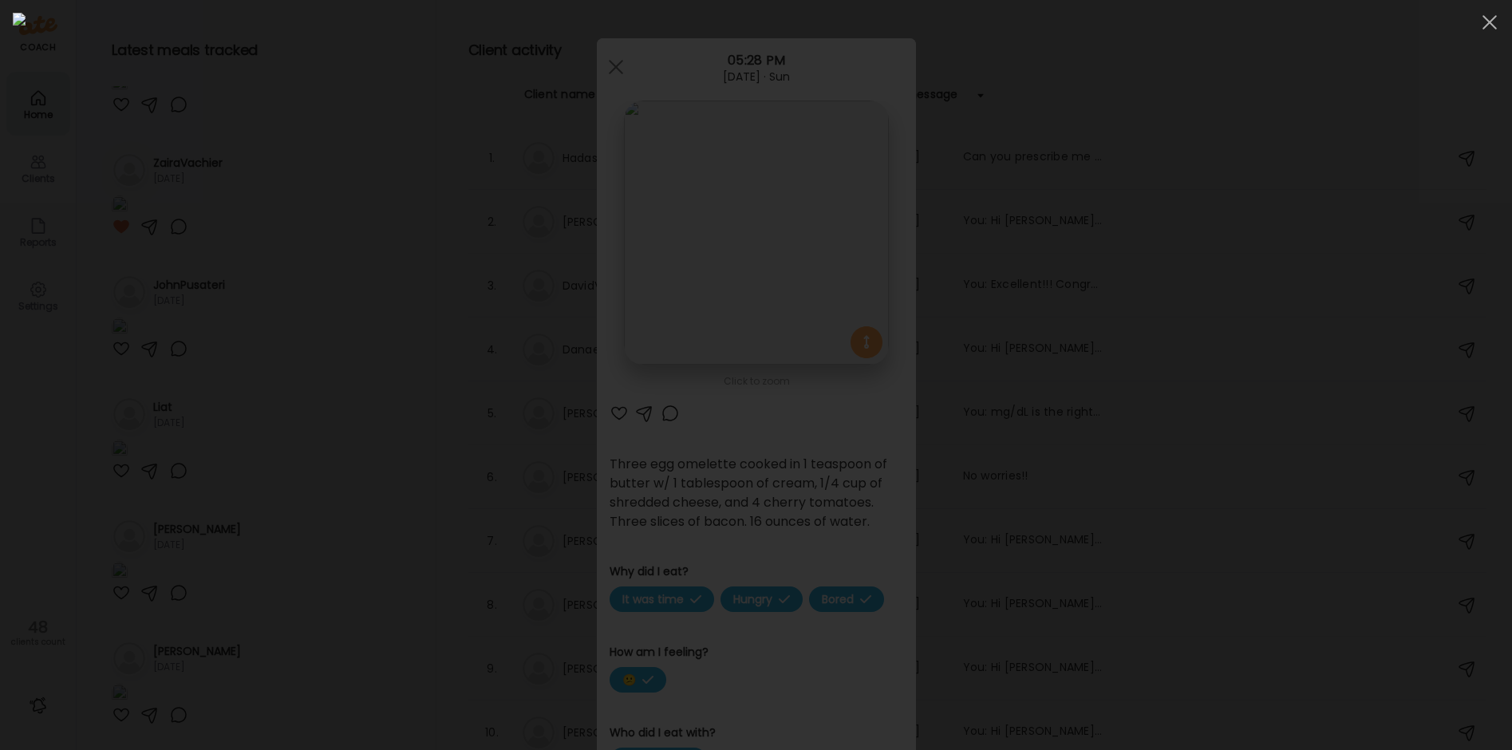
click at [311, 517] on div at bounding box center [756, 375] width 1486 height 724
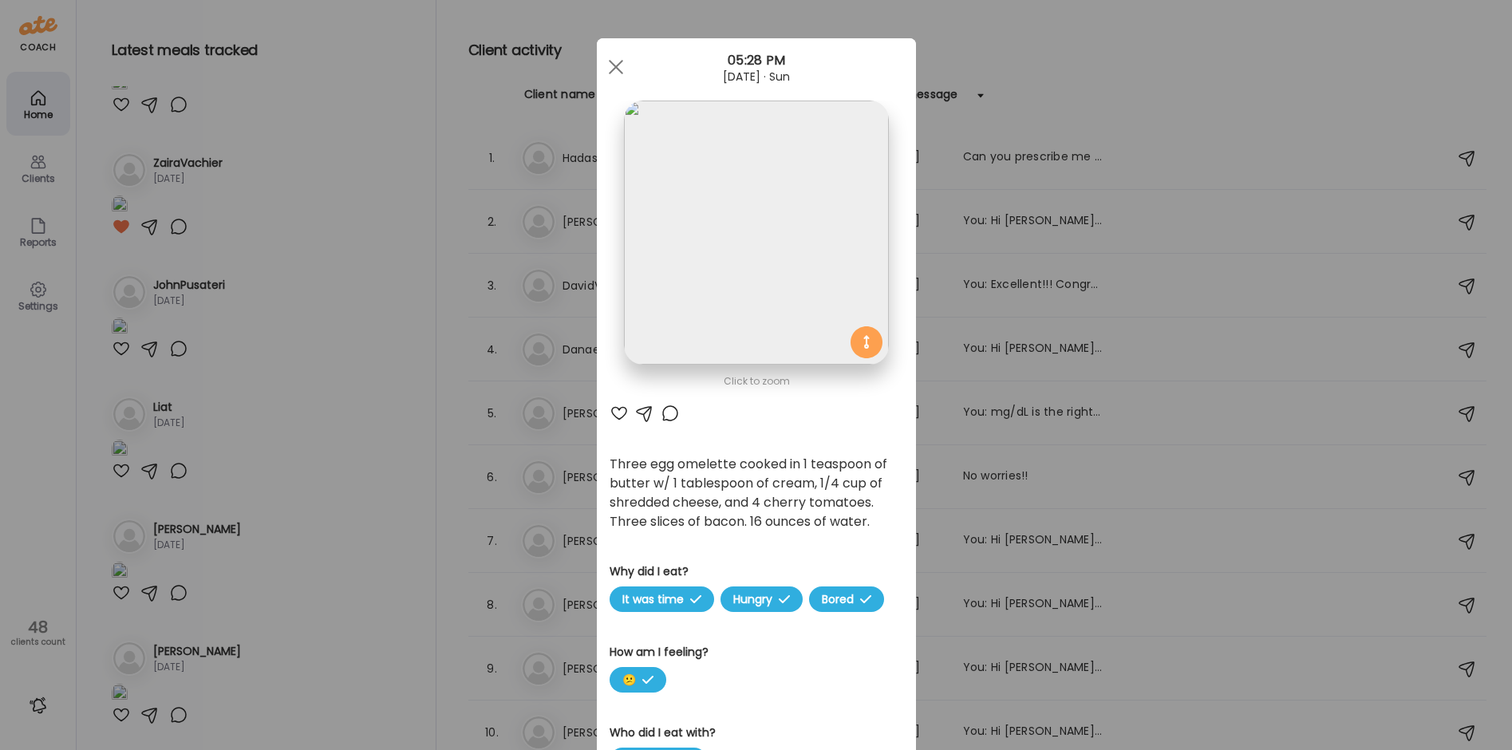
click at [311, 517] on div "Ate Coach Dashboard Wahoo! It’s official Take a moment to set up your Coach Pro…" at bounding box center [756, 375] width 1512 height 750
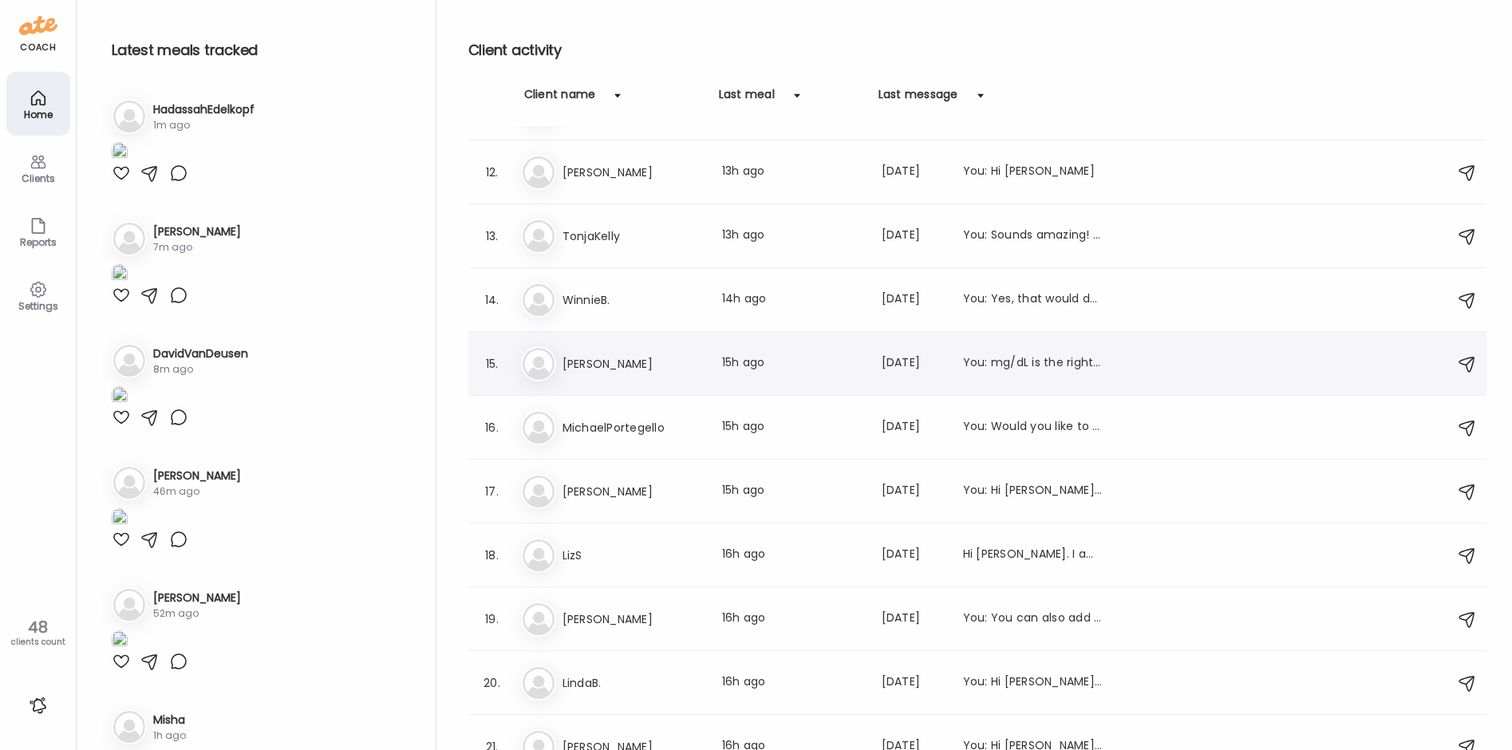
scroll to position [718, 0]
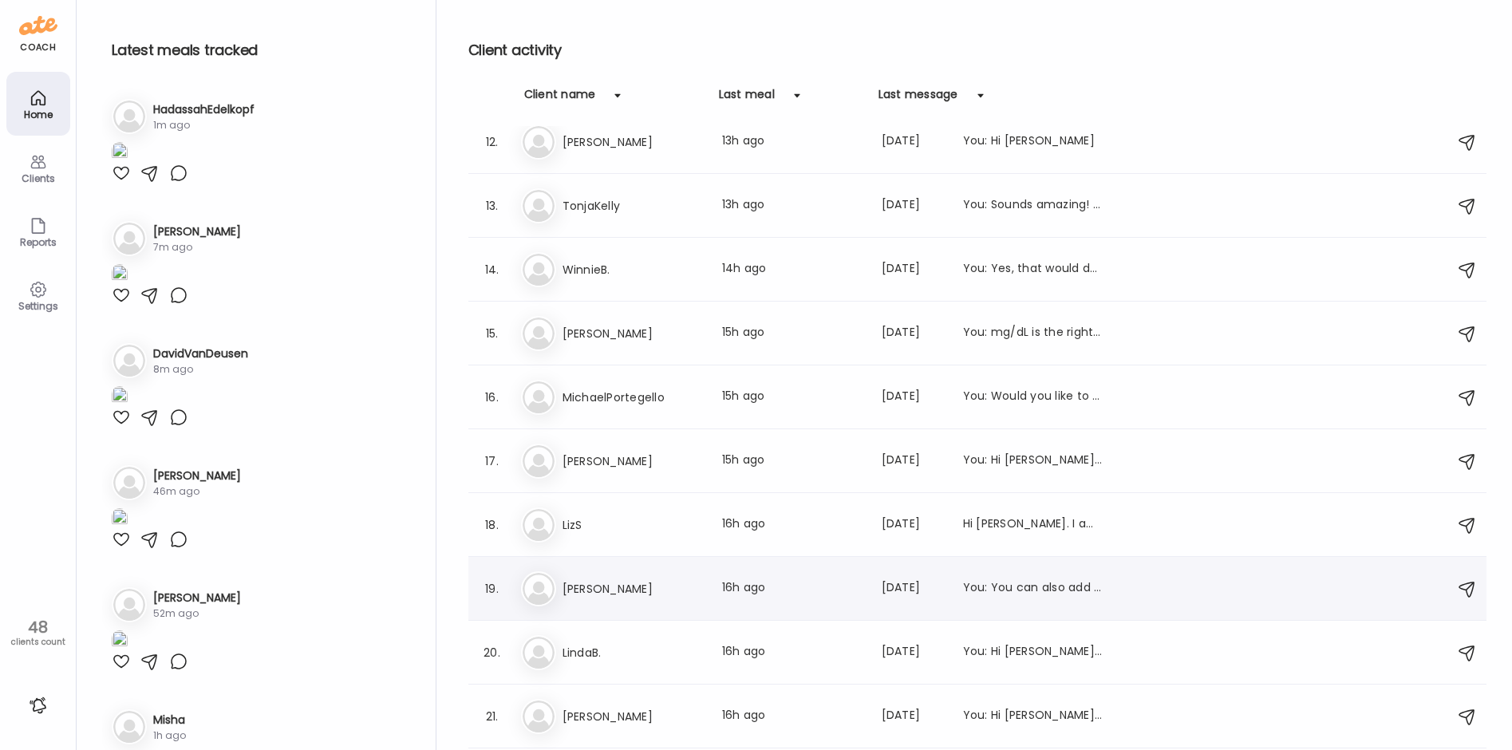
click at [663, 580] on h3 "[PERSON_NAME]" at bounding box center [632, 588] width 140 height 19
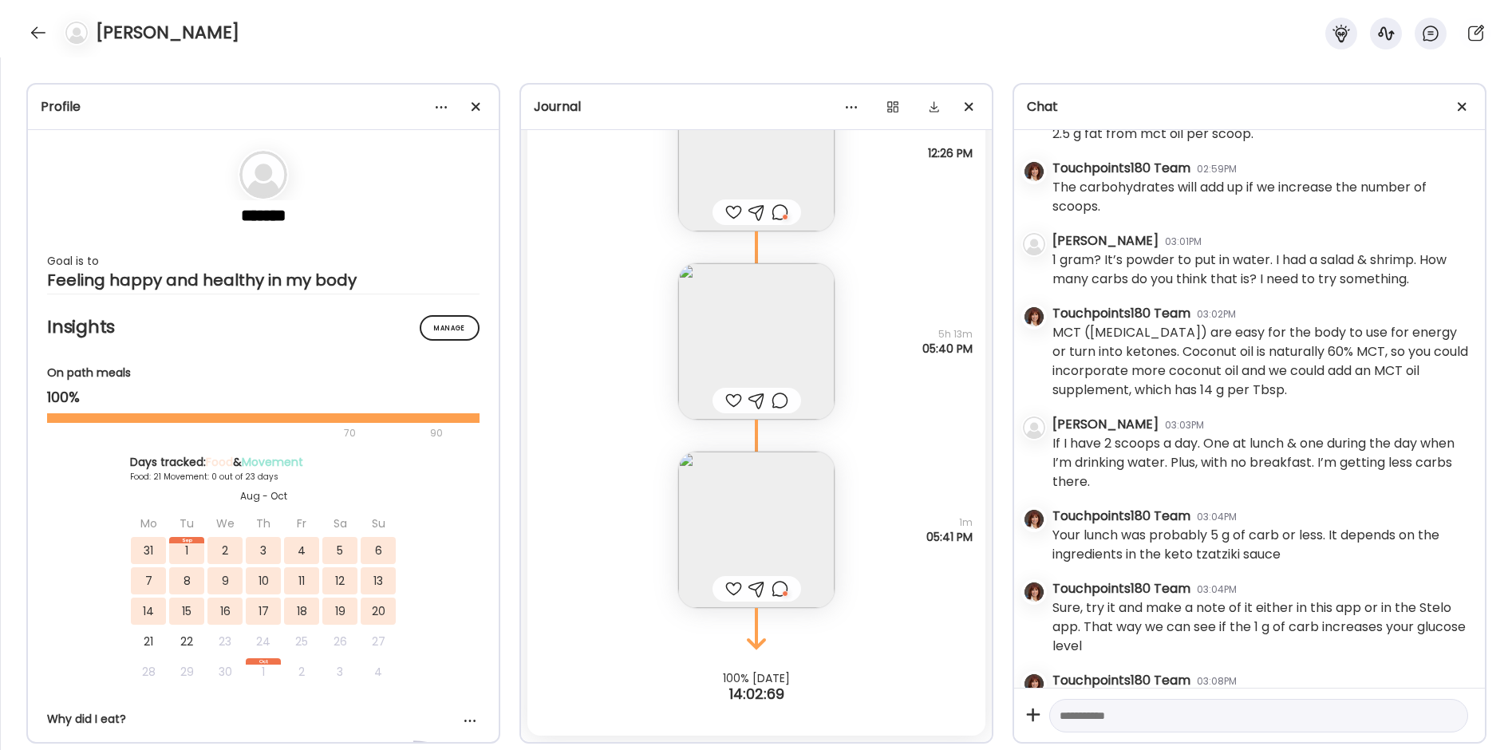
scroll to position [3531, 0]
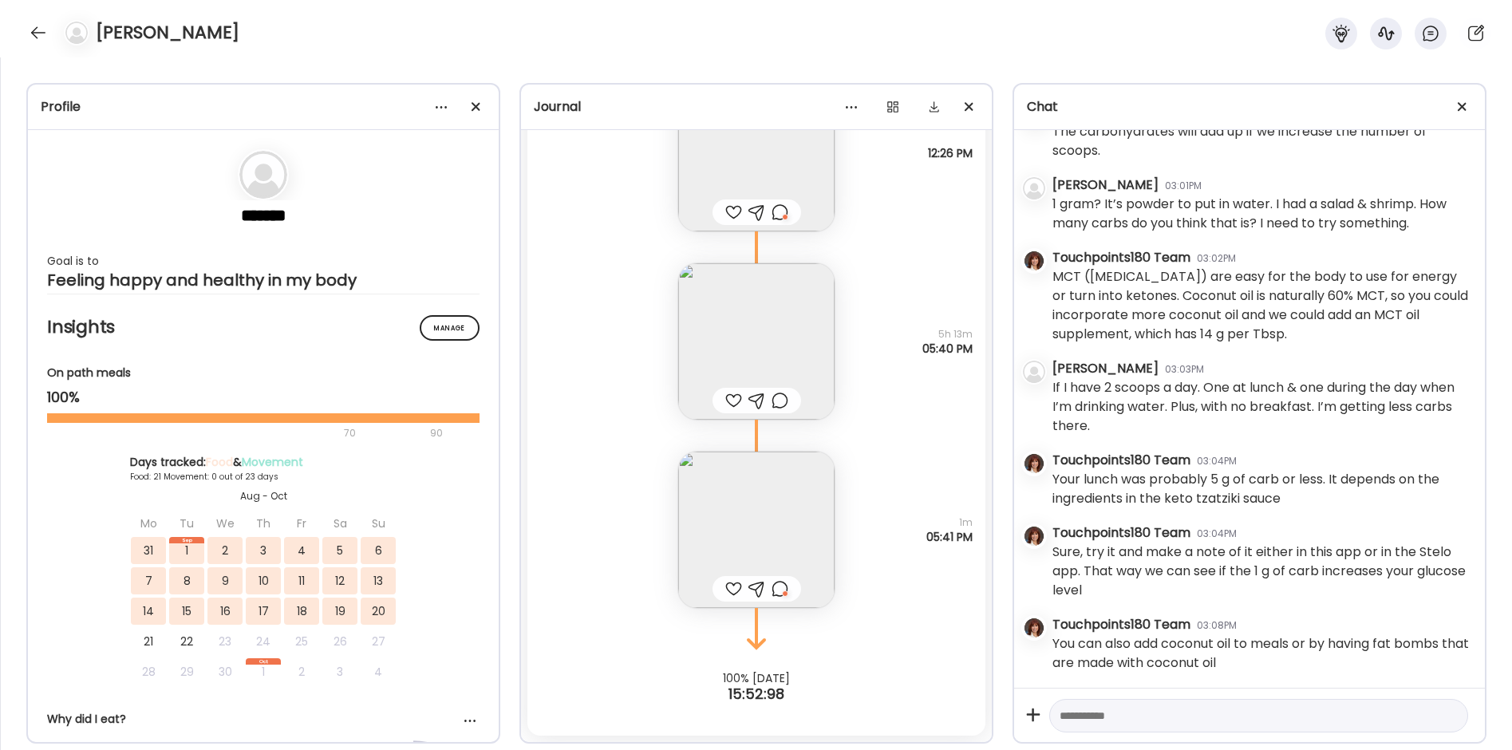
click at [775, 586] on div at bounding box center [779, 588] width 17 height 19
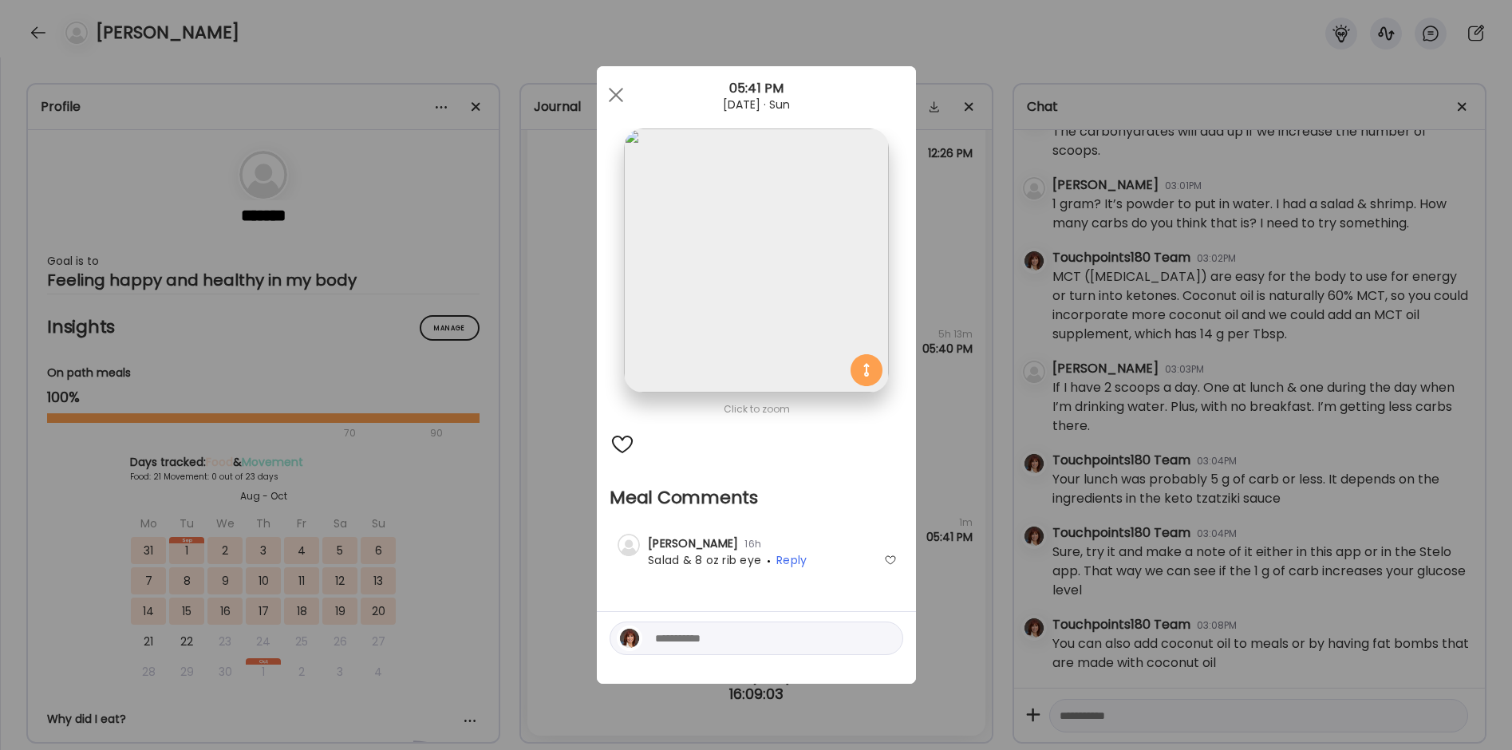
click at [512, 525] on div "Ate Coach Dashboard Wahoo! It’s official Take a moment to set up your Coach Pro…" at bounding box center [756, 375] width 1512 height 750
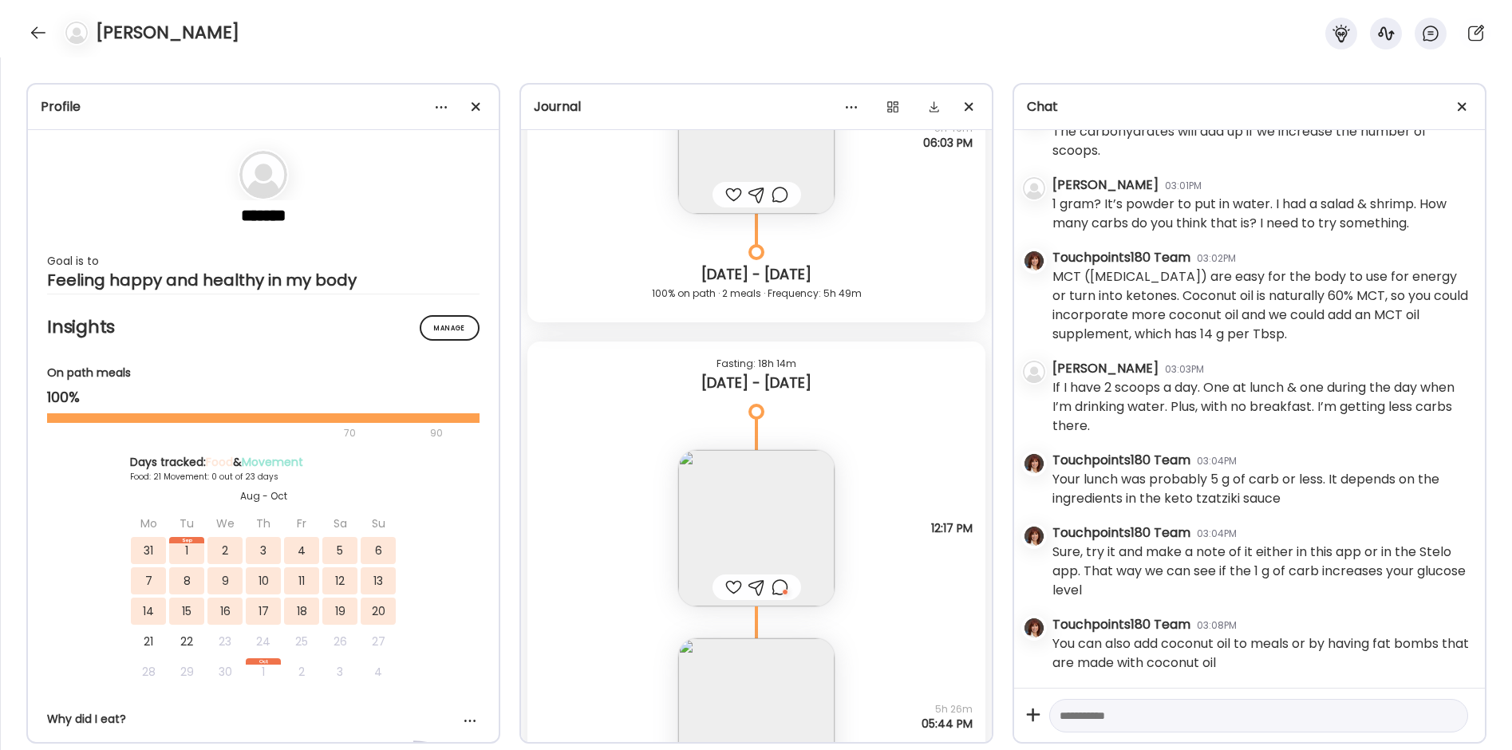
scroll to position [26248, 0]
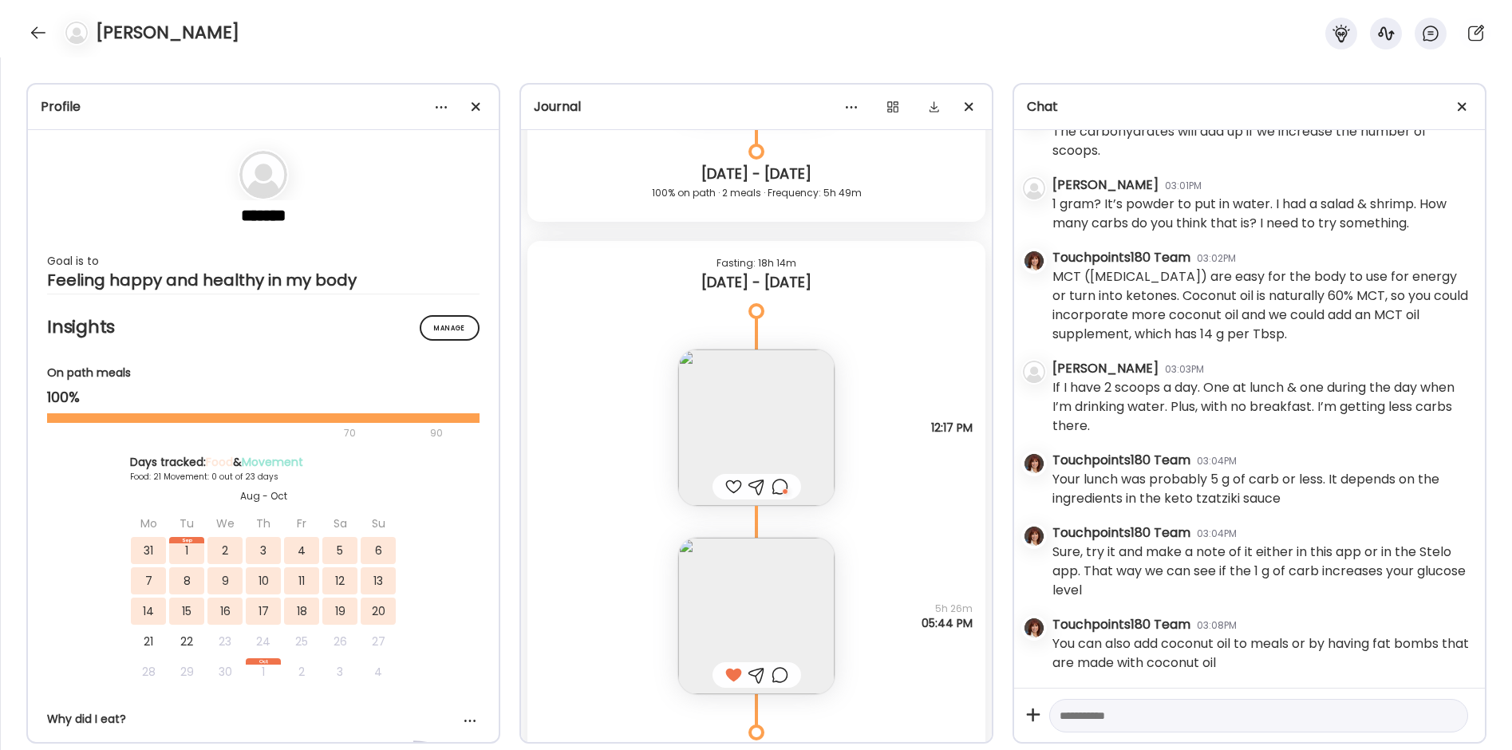
click at [739, 616] on img at bounding box center [756, 616] width 156 height 156
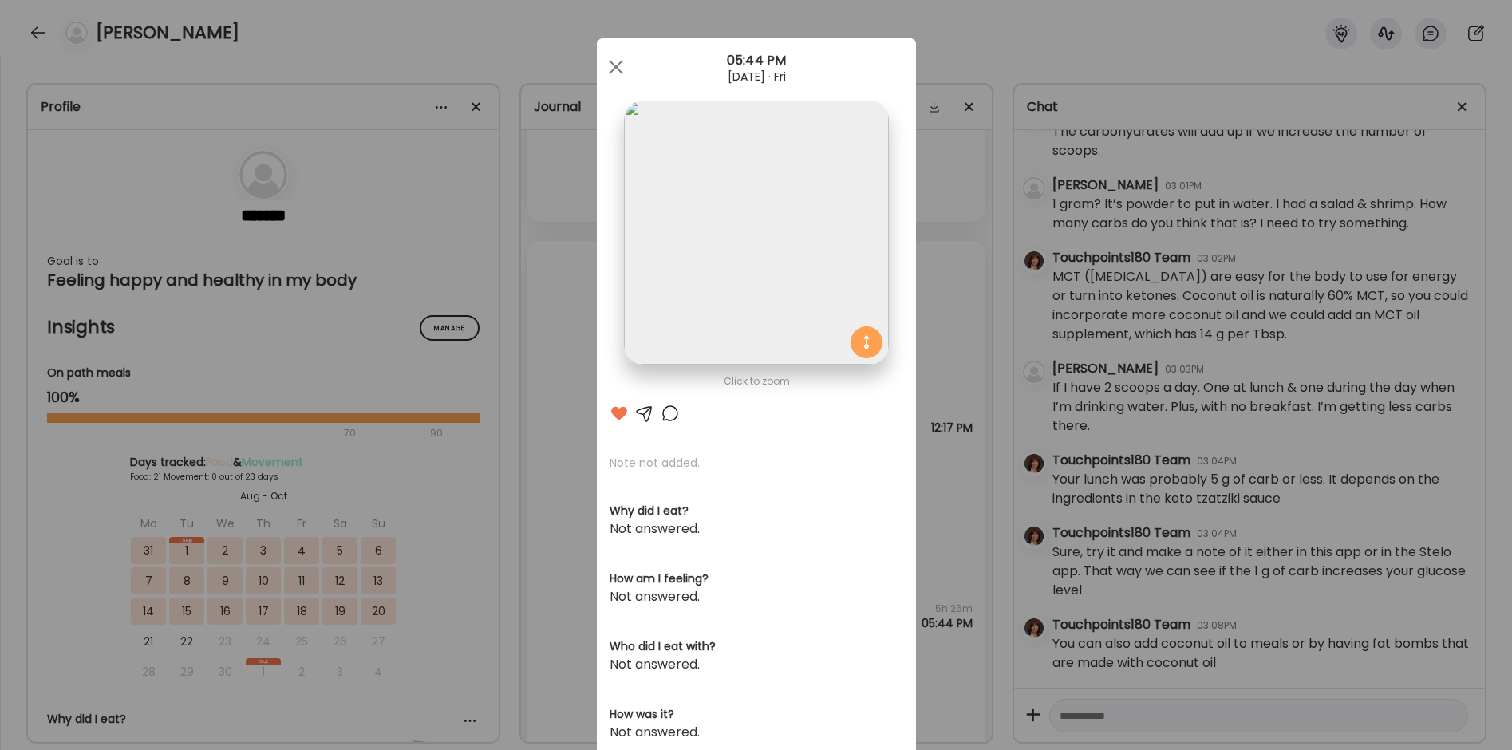
click at [547, 517] on div "Ate Coach Dashboard Wahoo! It’s official Take a moment to set up your Coach Pro…" at bounding box center [756, 375] width 1512 height 750
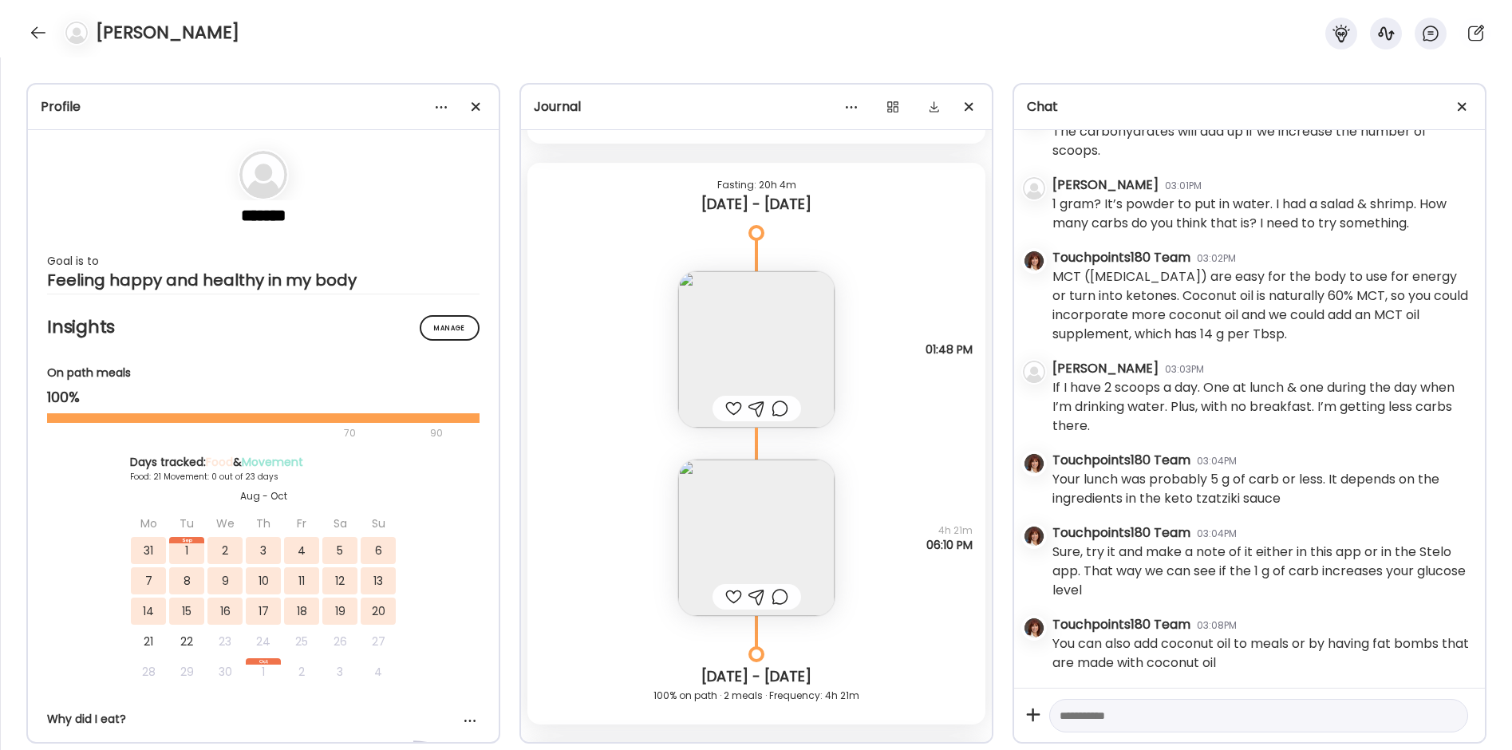
scroll to position [26887, 0]
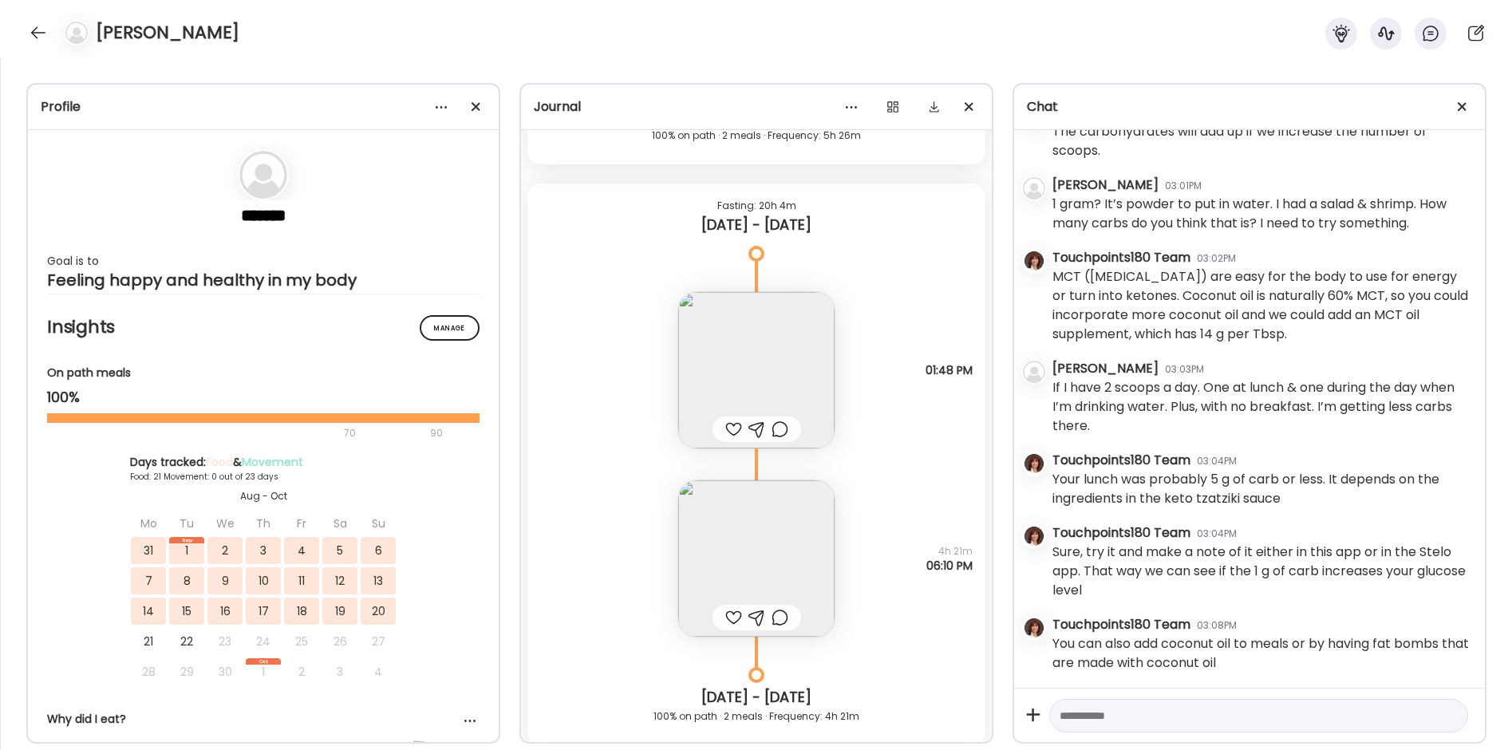
click at [779, 535] on img at bounding box center [756, 558] width 156 height 156
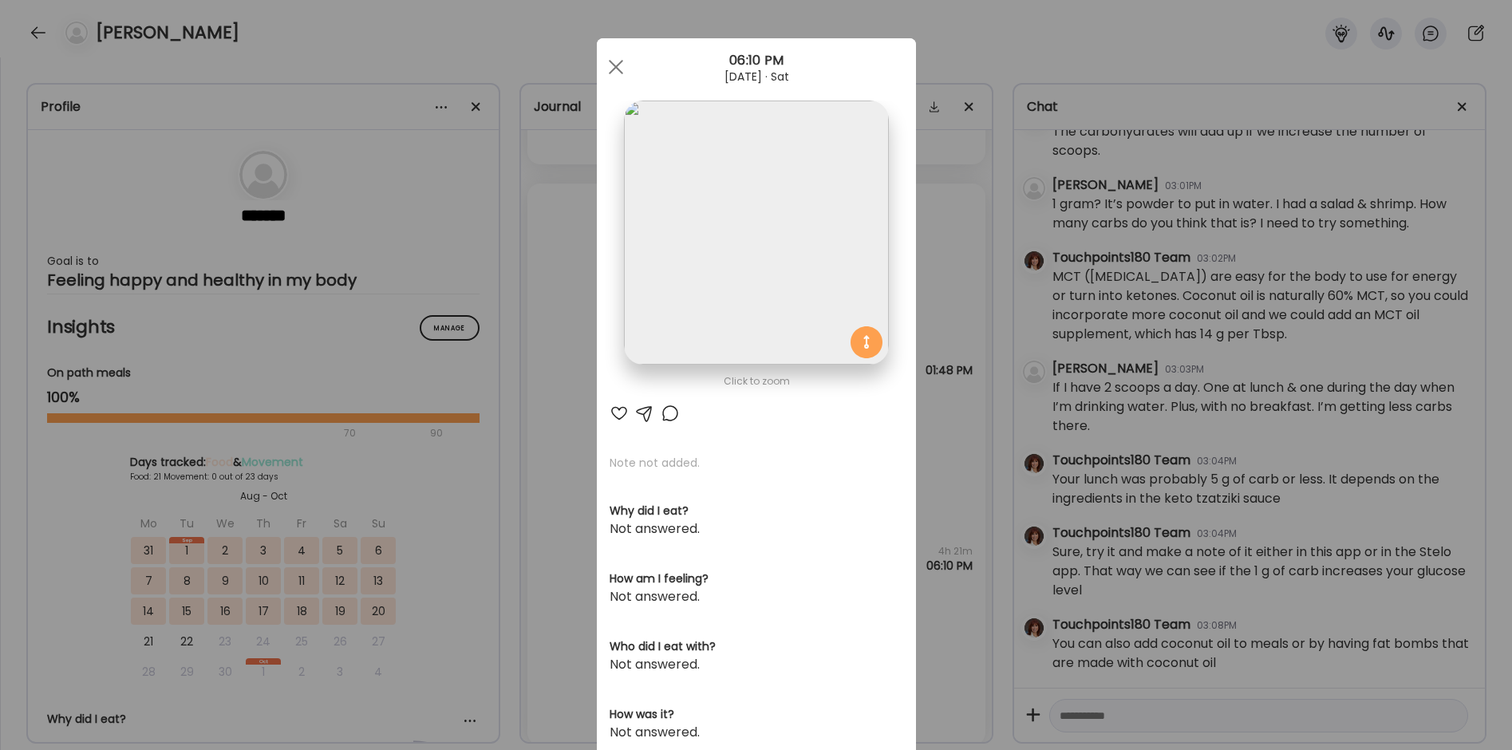
click at [555, 424] on div "Ate Coach Dashboard Wahoo! It’s official Take a moment to set up your Coach Pro…" at bounding box center [756, 375] width 1512 height 750
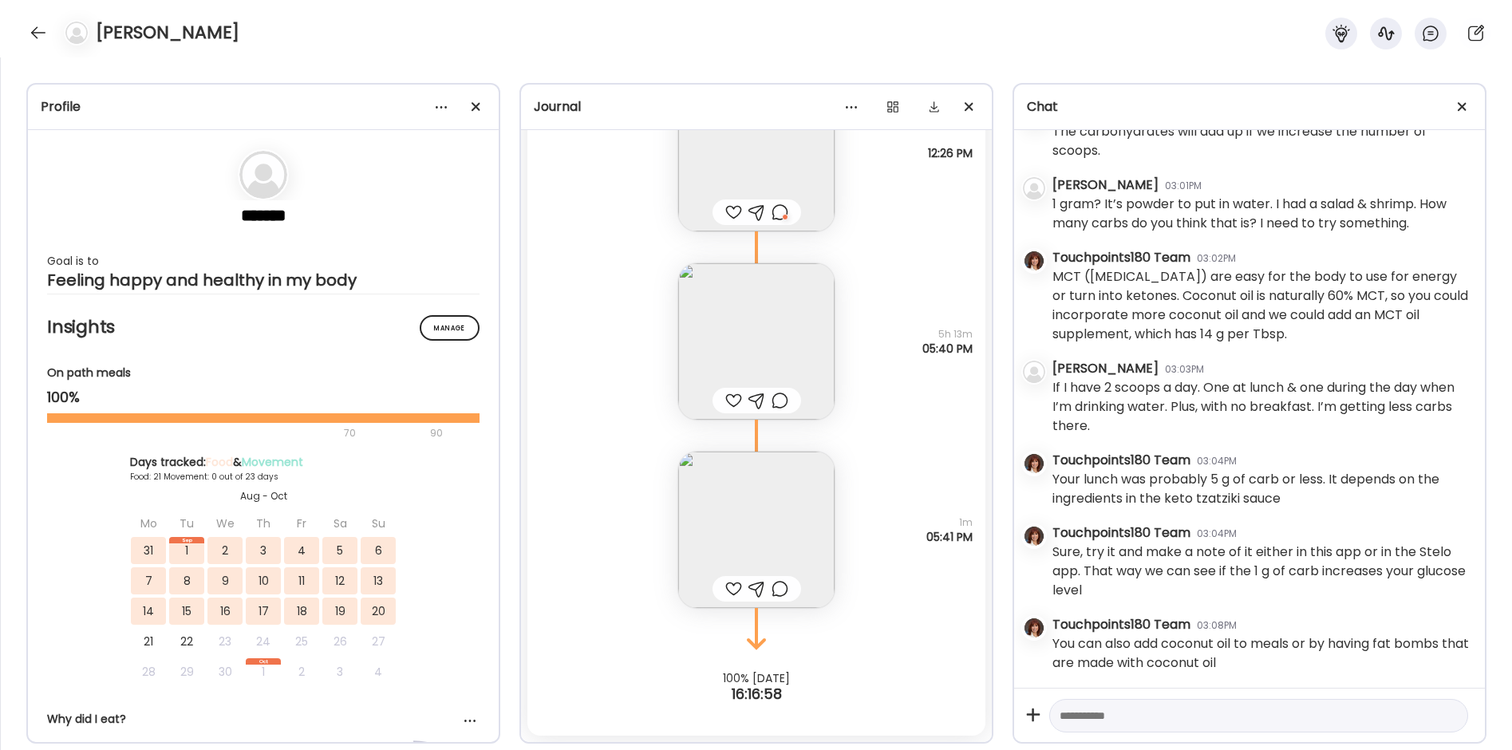
scroll to position [846, 0]
click at [26, 41] on div "[PERSON_NAME]" at bounding box center [756, 28] width 1512 height 57
click at [37, 31] on div at bounding box center [39, 33] width 26 height 26
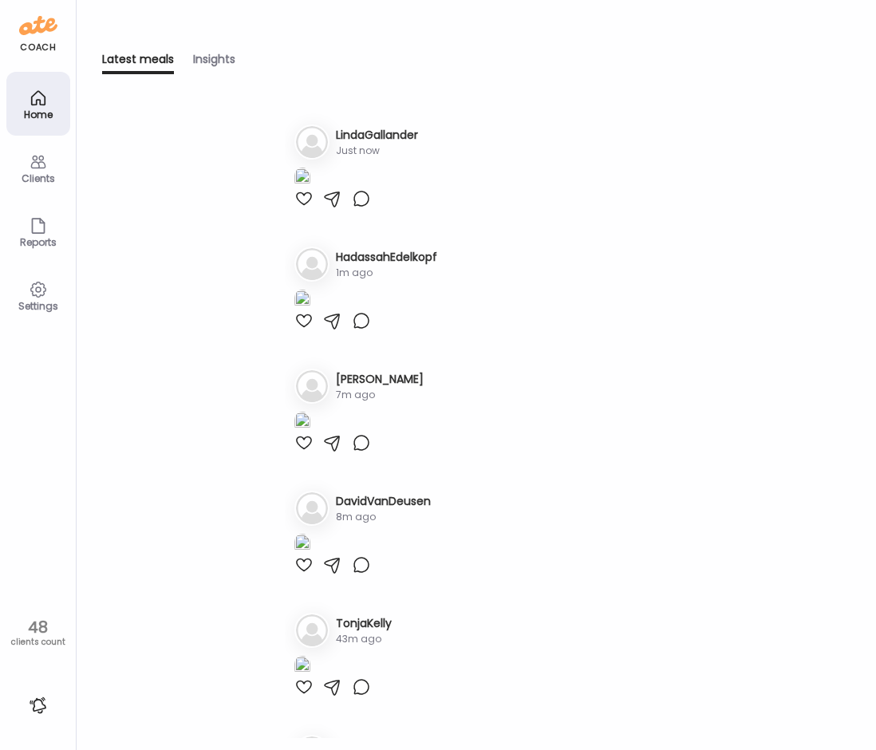
scroll to position [0, 0]
click at [30, 178] on div "Clients" at bounding box center [38, 178] width 57 height 10
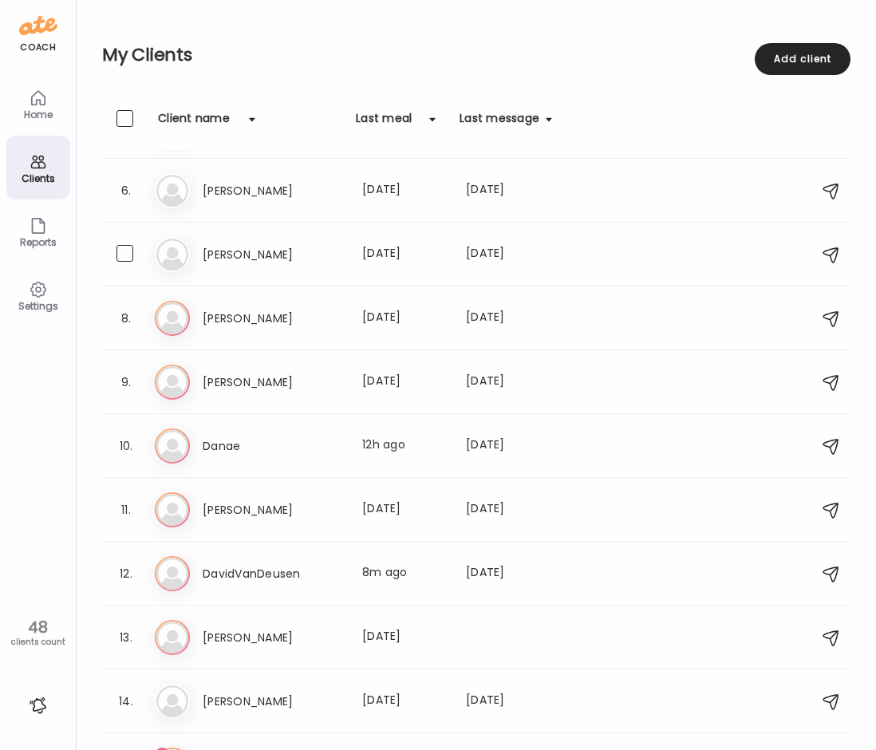
scroll to position [319, 0]
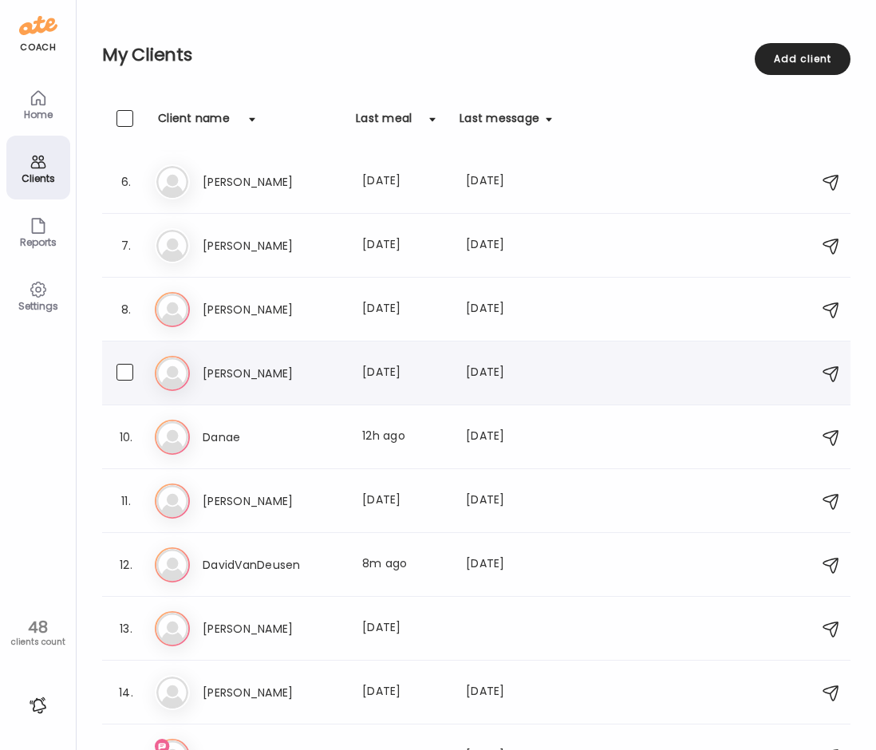
click at [261, 382] on h3 "[PERSON_NAME]" at bounding box center [273, 373] width 140 height 19
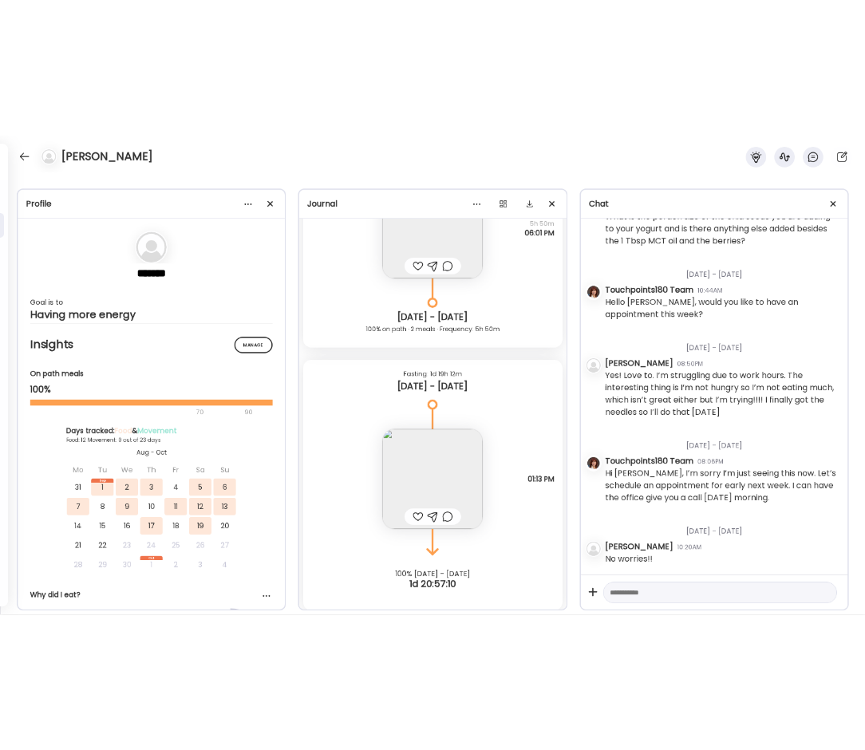
scroll to position [12228, 0]
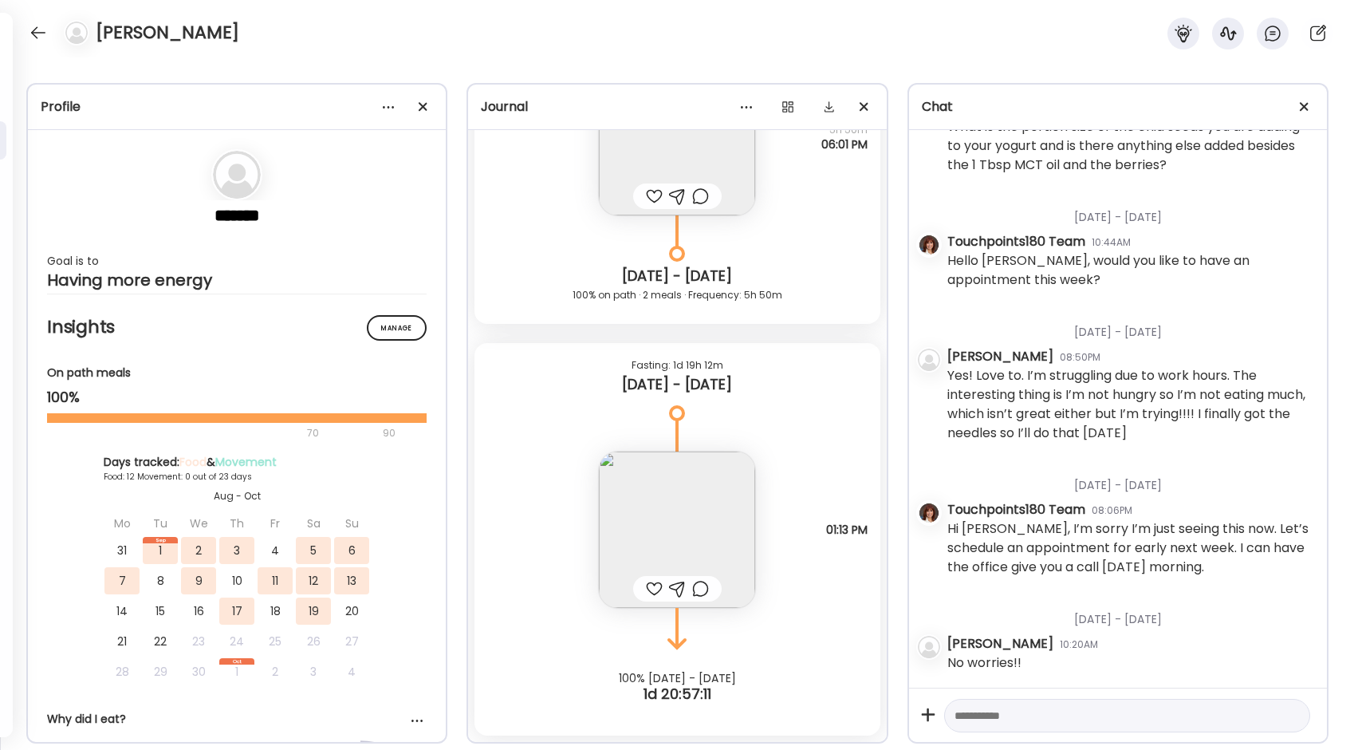
click at [647, 545] on img at bounding box center [677, 529] width 156 height 156
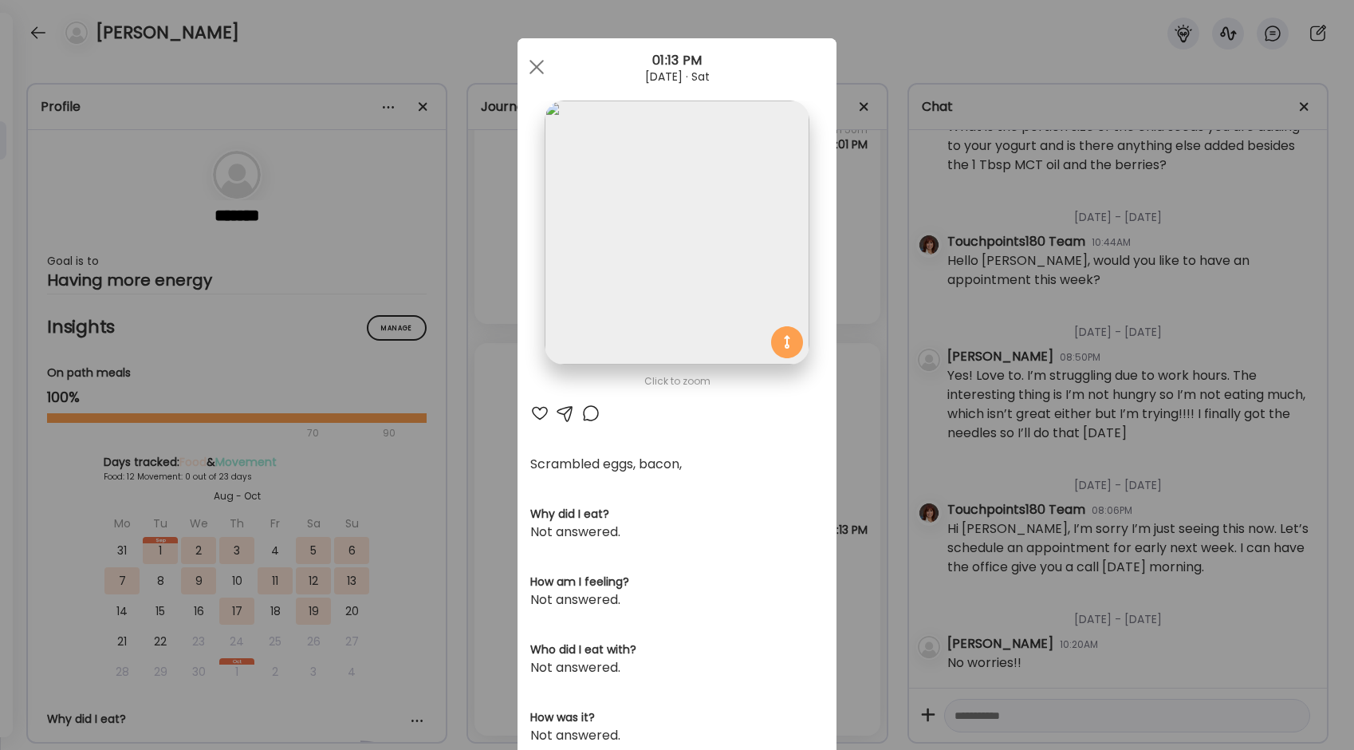
click at [463, 480] on div "Ate Coach Dashboard Wahoo! It’s official Take a moment to set up your Coach Pro…" at bounding box center [677, 375] width 1354 height 750
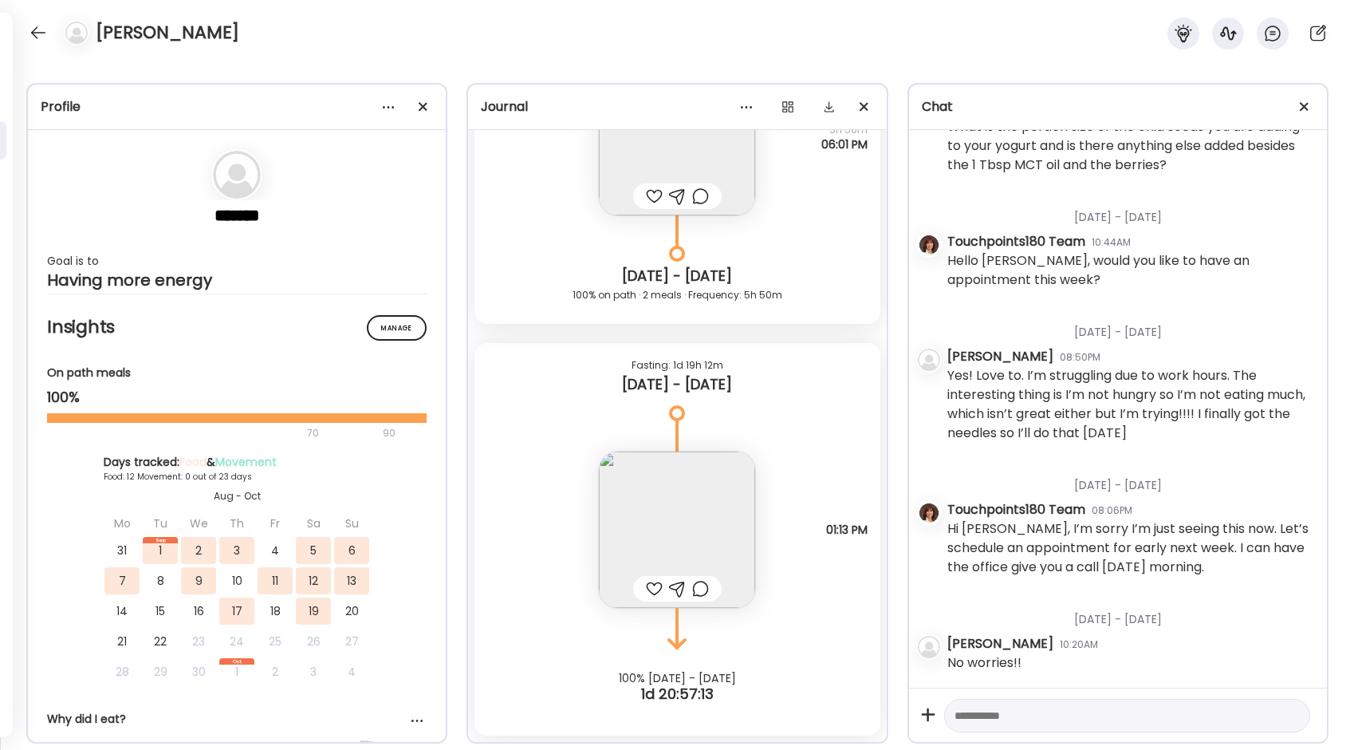
click at [31, 32] on div at bounding box center [39, 33] width 26 height 26
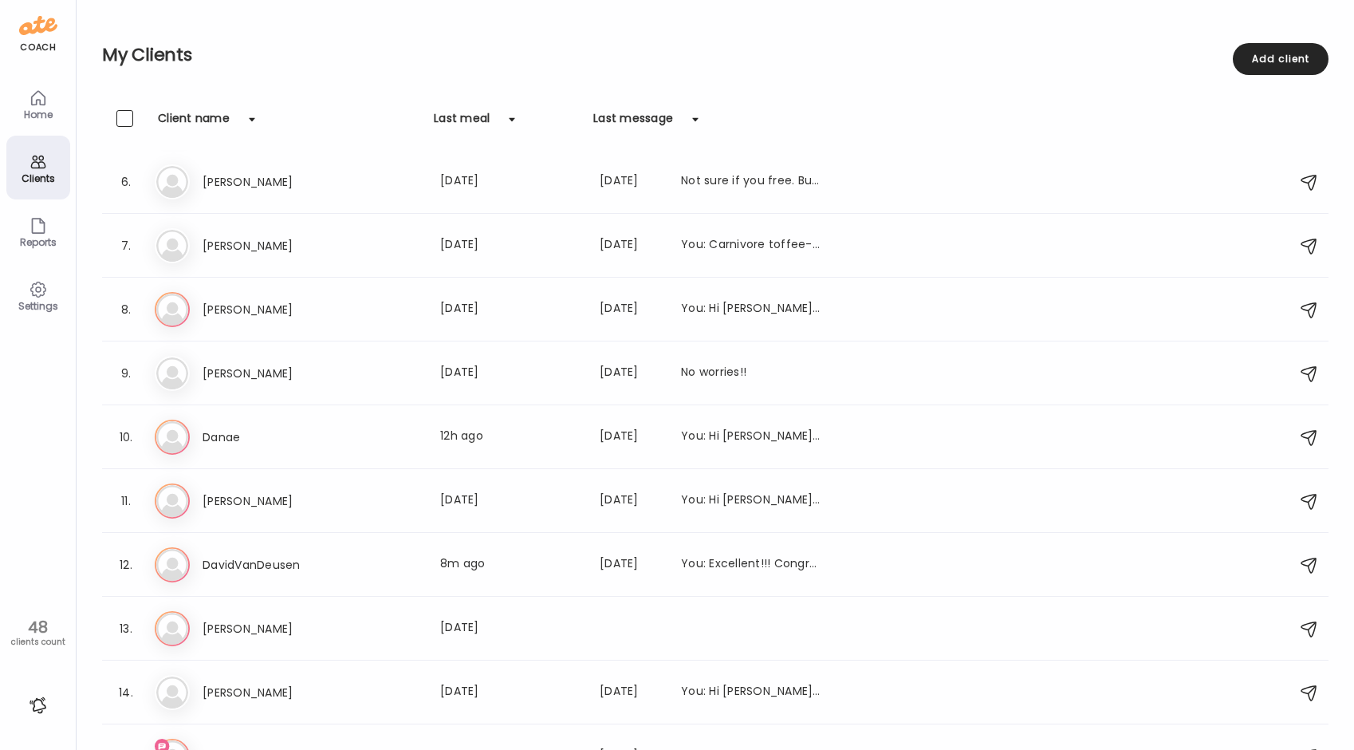
click at [25, 103] on div "Home" at bounding box center [38, 104] width 64 height 64
